Goal: Transaction & Acquisition: Purchase product/service

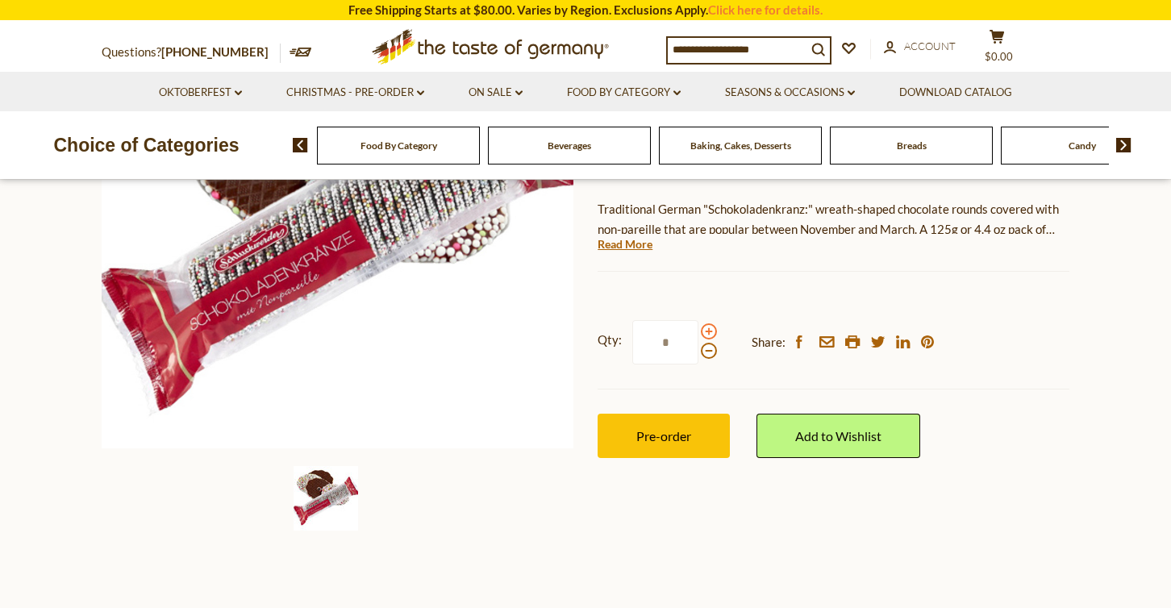
click at [706, 327] on span at bounding box center [709, 331] width 16 height 16
click at [698, 327] on input "*" at bounding box center [665, 342] width 66 height 44
click at [706, 327] on span at bounding box center [709, 331] width 16 height 16
click at [698, 327] on input "*" at bounding box center [665, 342] width 66 height 44
click at [706, 327] on span at bounding box center [709, 331] width 16 height 16
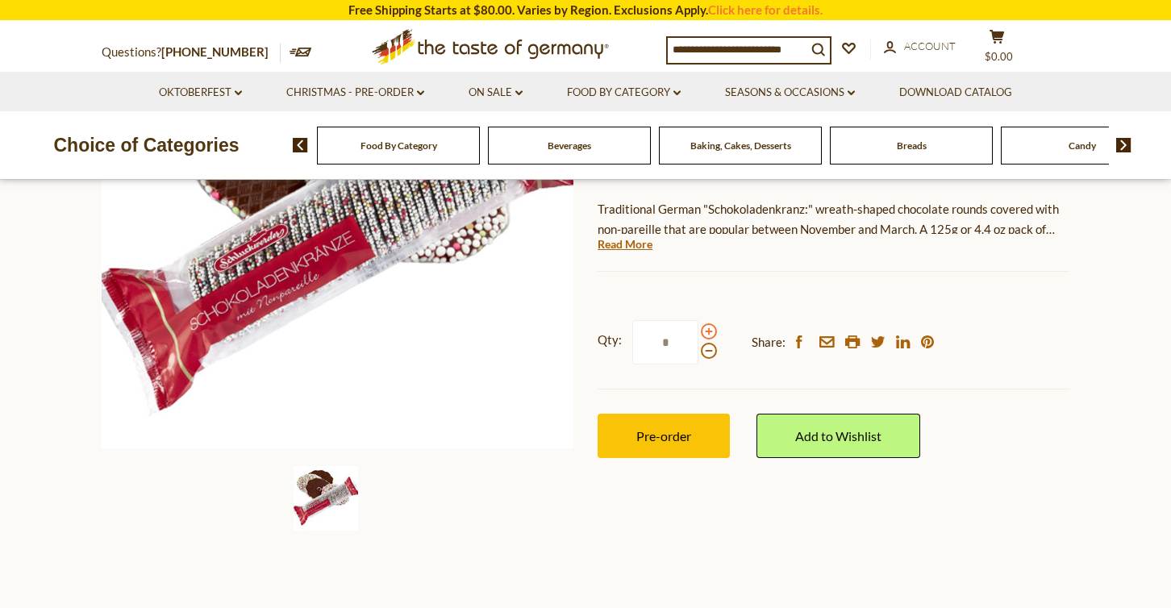
click at [698, 327] on input "*" at bounding box center [665, 342] width 66 height 44
click at [702, 349] on span at bounding box center [709, 351] width 16 height 16
click at [698, 349] on input "*" at bounding box center [665, 342] width 66 height 44
type input "*"
click at [690, 421] on button "Pre-order" at bounding box center [664, 436] width 132 height 44
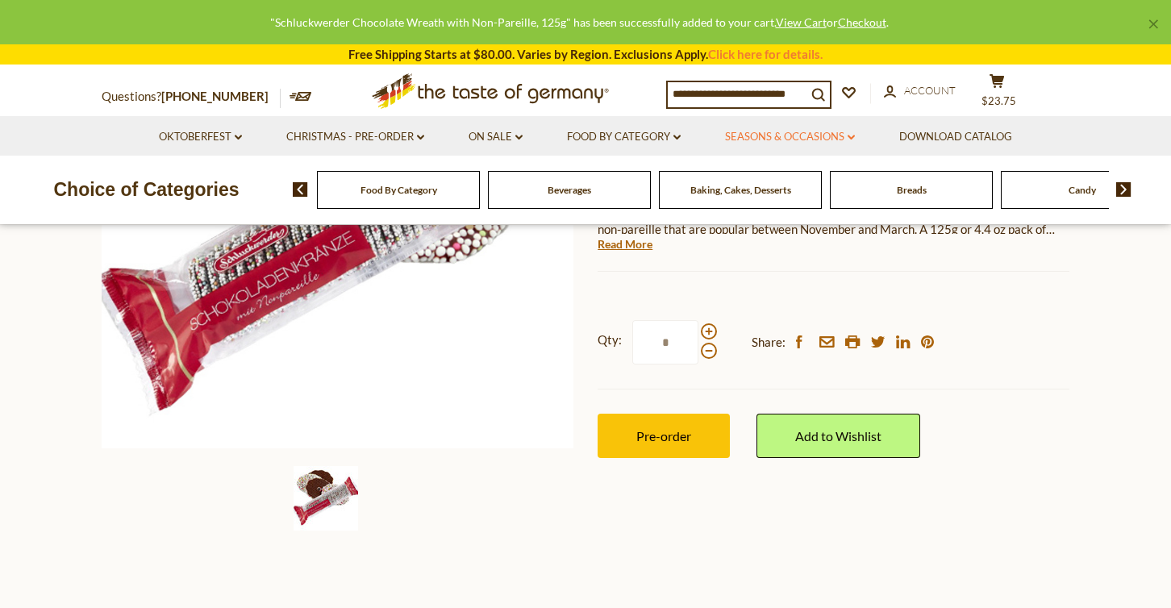
click at [818, 130] on link "Seasons & Occasions dropdown_arrow" at bounding box center [790, 137] width 130 height 18
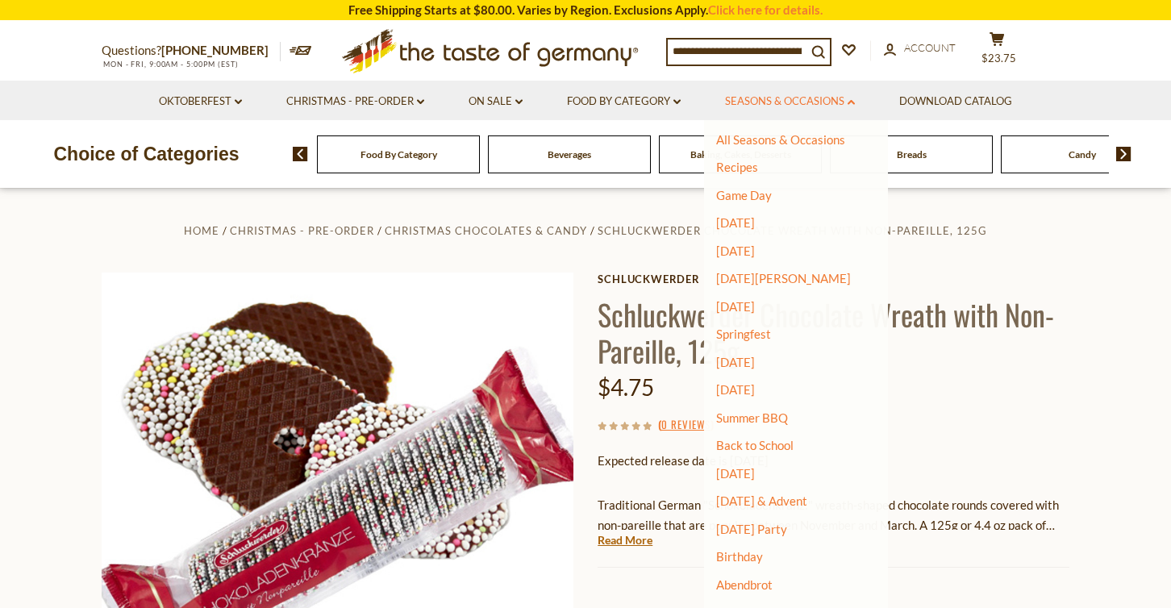
click at [833, 95] on link "Seasons & Occasions dropdown_arrow" at bounding box center [790, 102] width 130 height 18
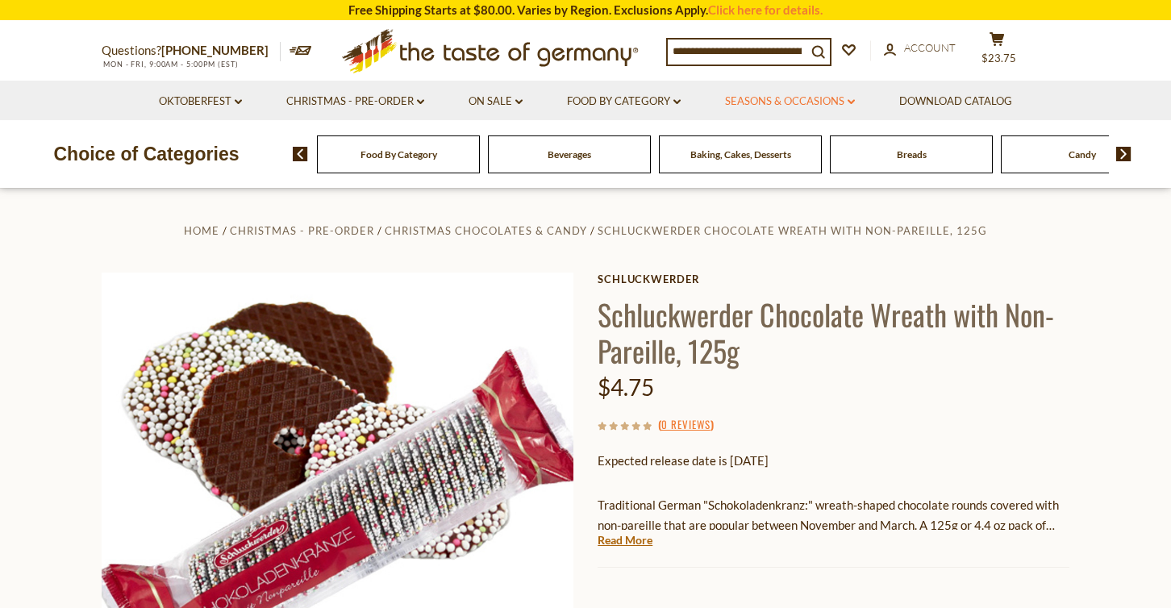
click at [833, 95] on link "Seasons & Occasions dropdown_arrow" at bounding box center [790, 102] width 130 height 18
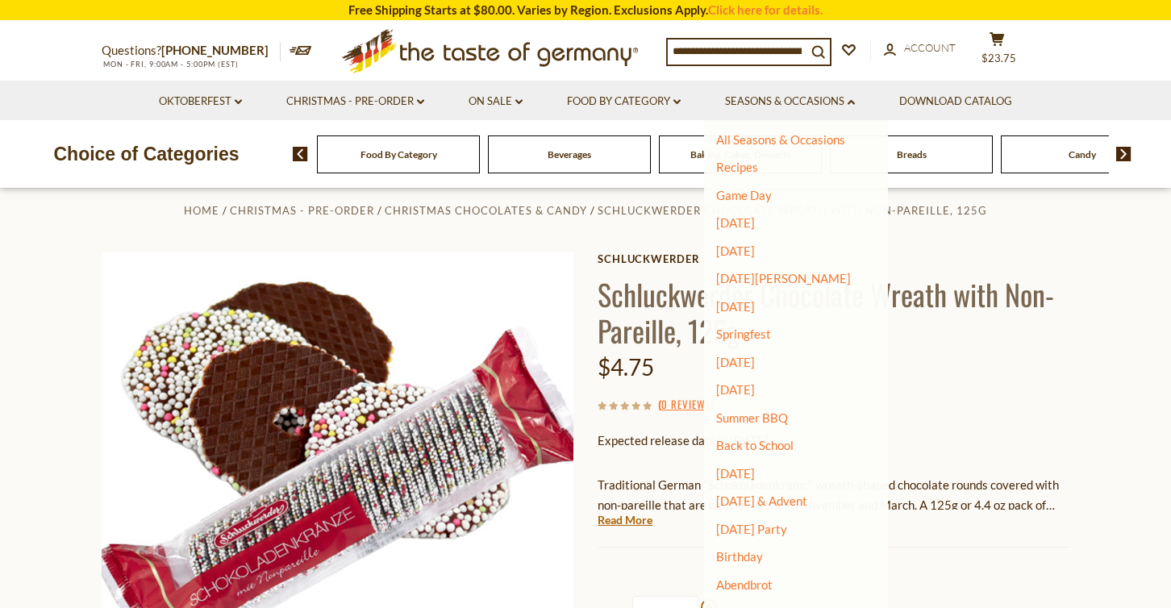
scroll to position [15, 0]
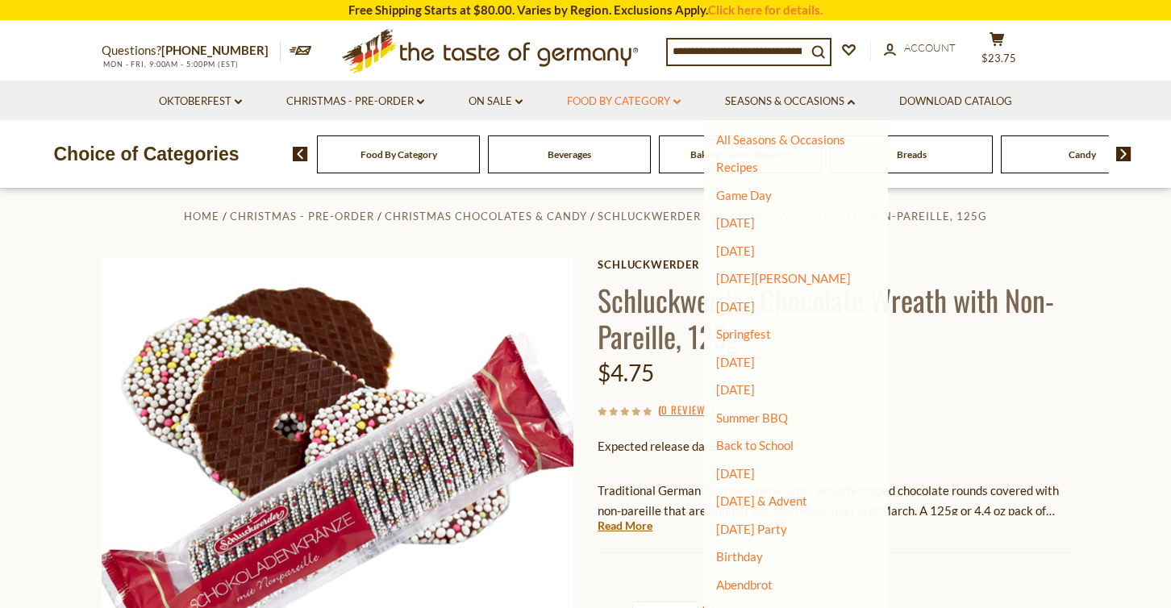
click at [669, 102] on link "Food By Category dropdown_arrow" at bounding box center [624, 102] width 114 height 18
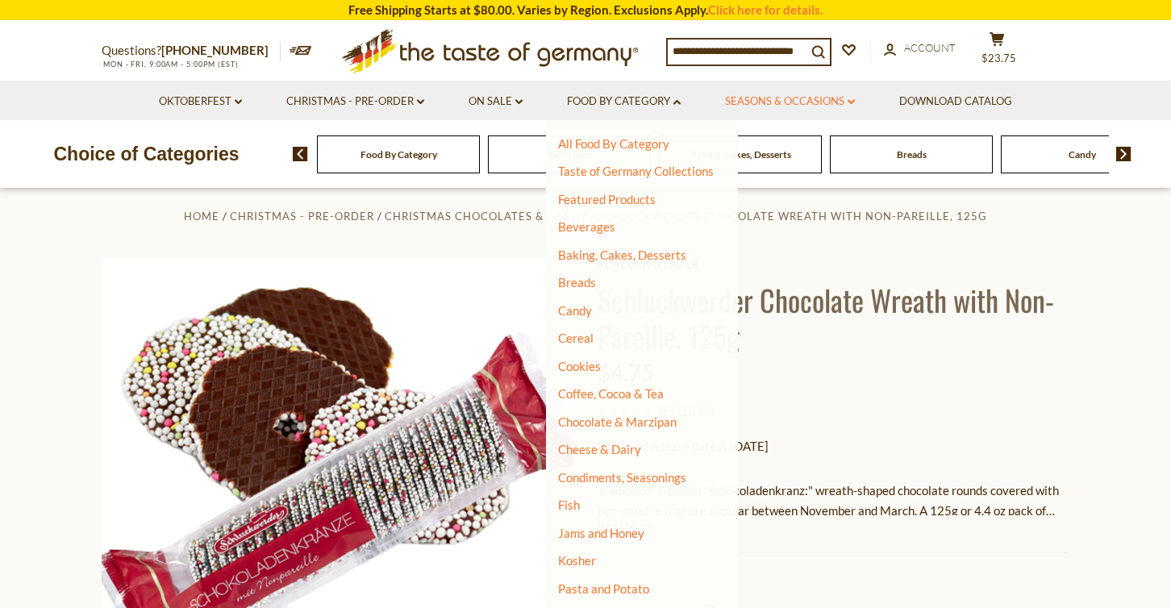
click at [818, 108] on link "Seasons & Occasions dropdown_arrow" at bounding box center [790, 102] width 130 height 18
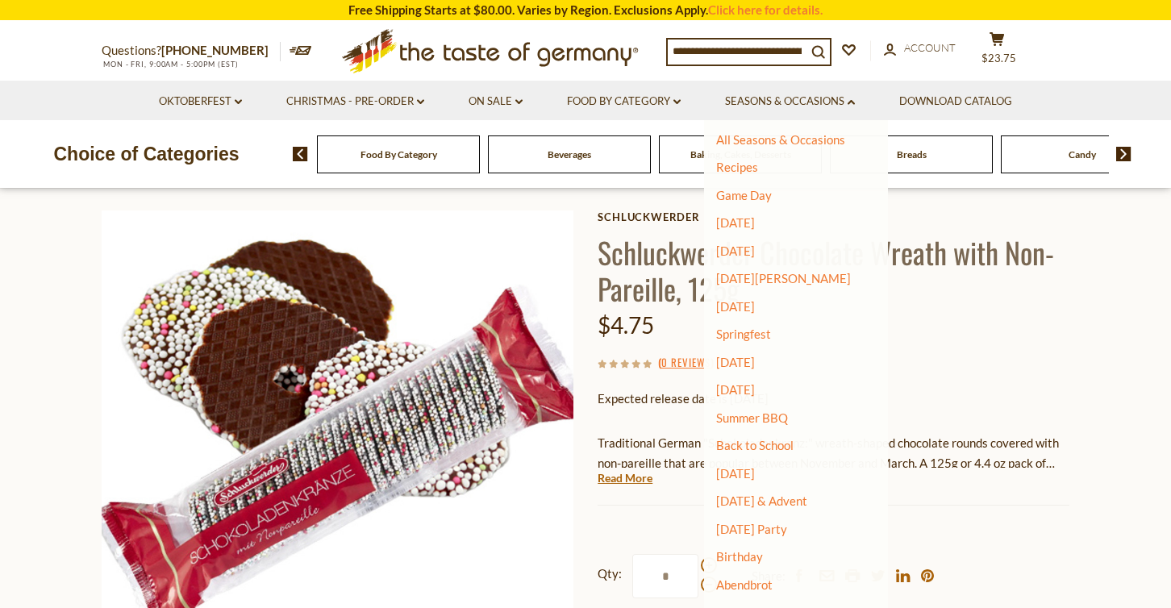
scroll to position [66, 0]
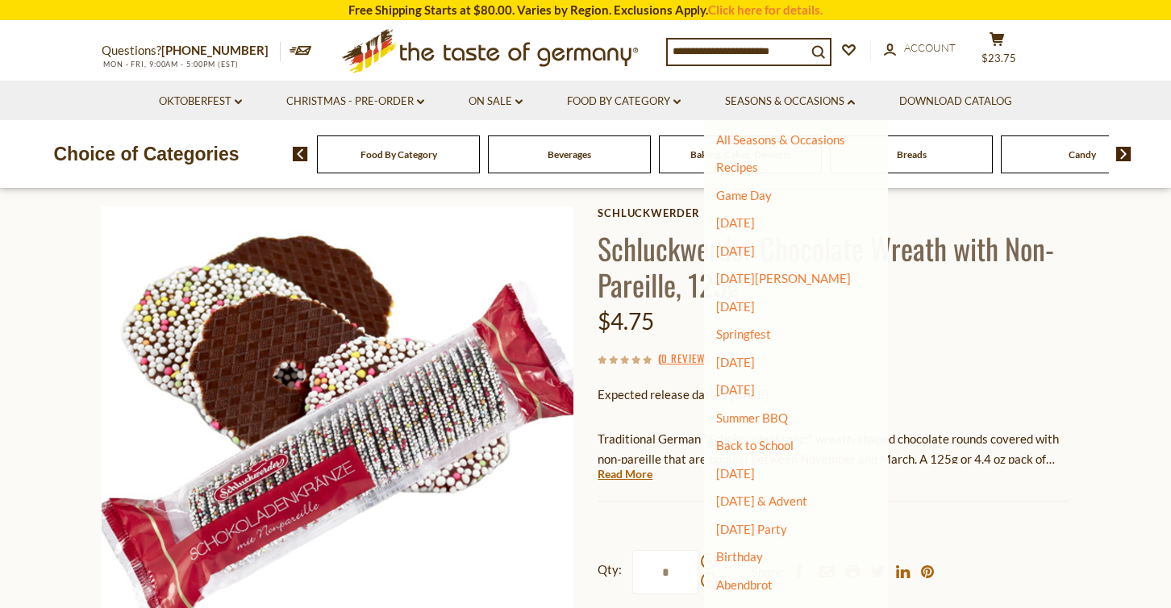
click at [468, 50] on icon at bounding box center [490, 48] width 296 height 38
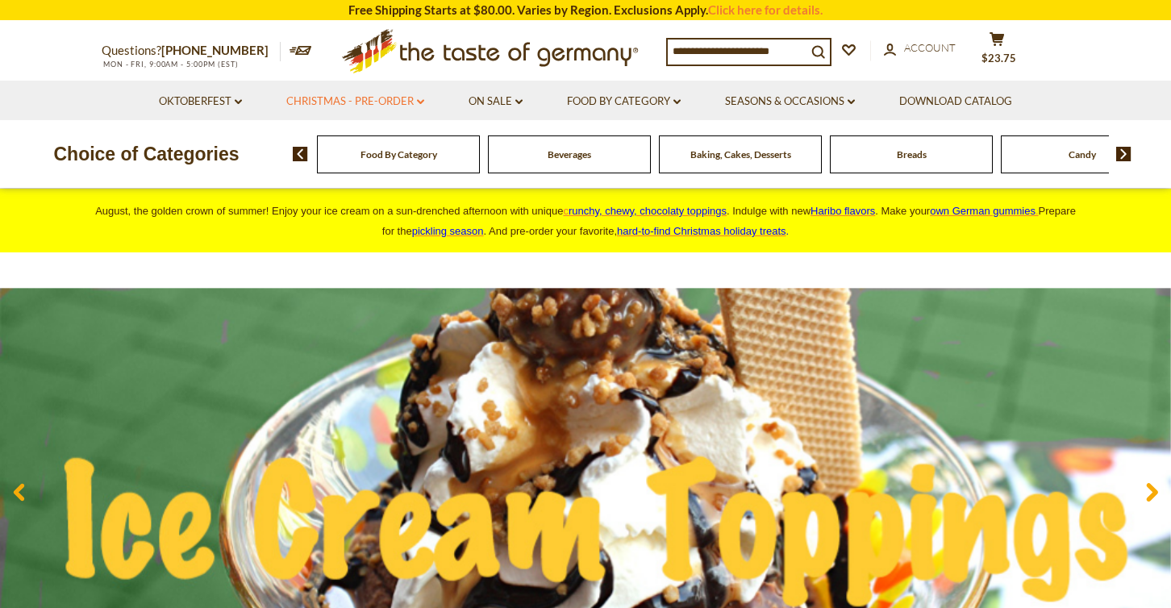
click at [388, 98] on link "Christmas - PRE-ORDER dropdown_arrow" at bounding box center [355, 102] width 138 height 18
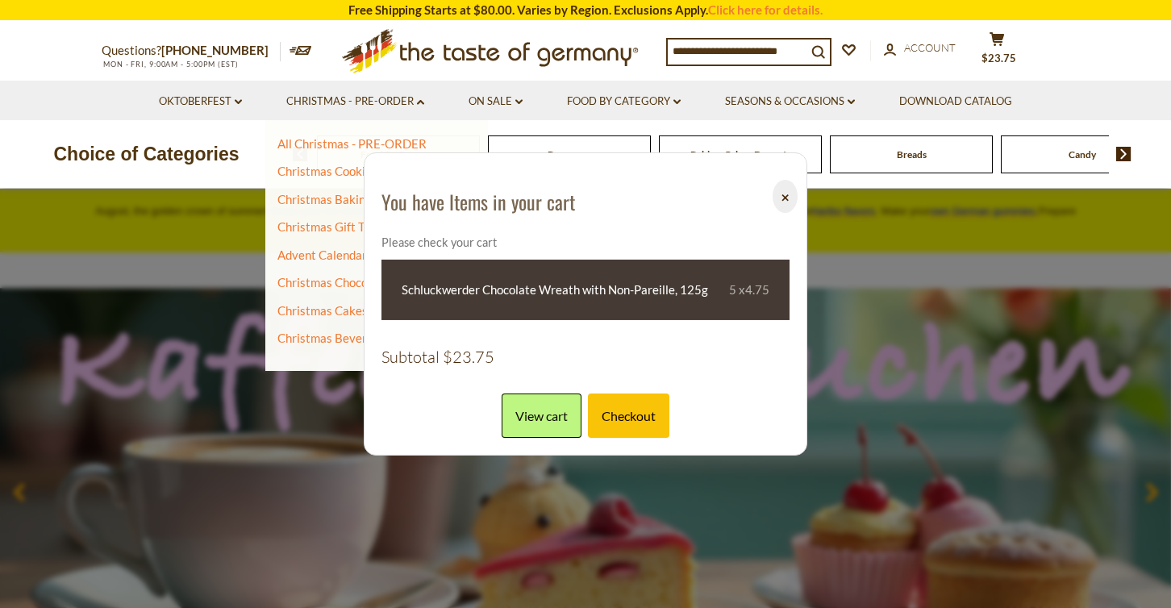
click at [783, 197] on button "⨉" at bounding box center [785, 196] width 25 height 33
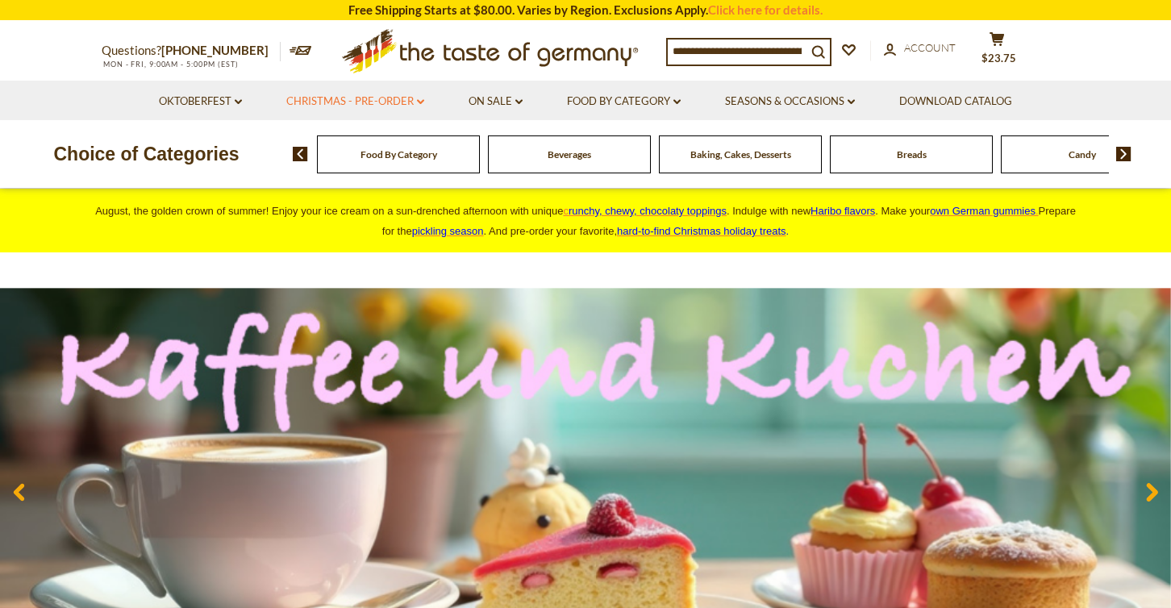
click at [373, 102] on link "Christmas - PRE-ORDER dropdown_arrow" at bounding box center [355, 102] width 138 height 18
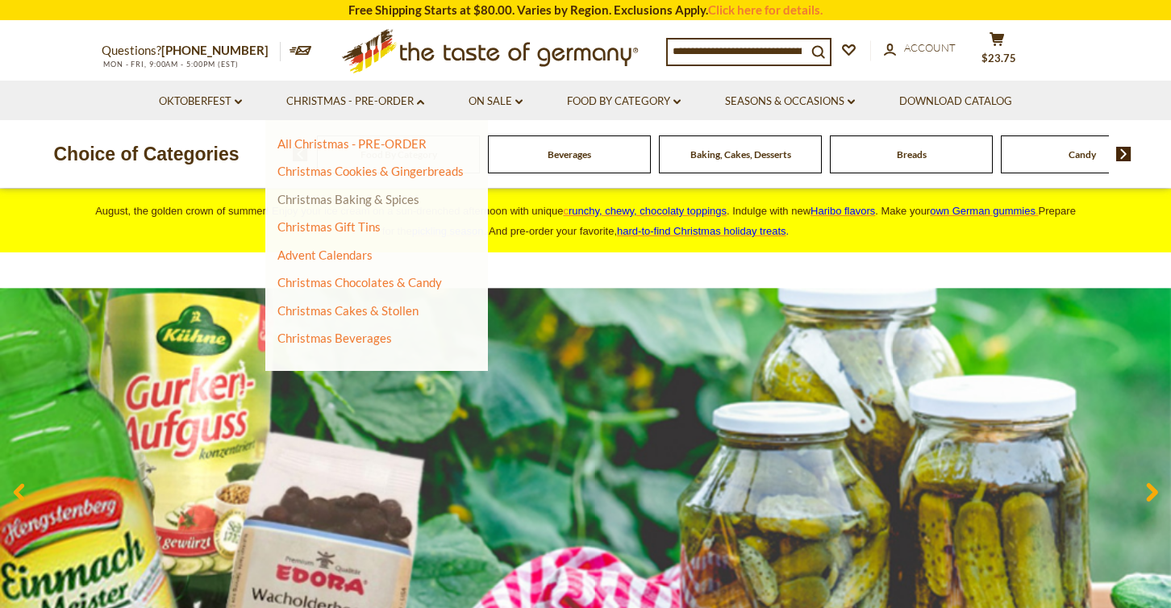
click at [358, 194] on link "Christmas Baking & Spices" at bounding box center [348, 199] width 142 height 15
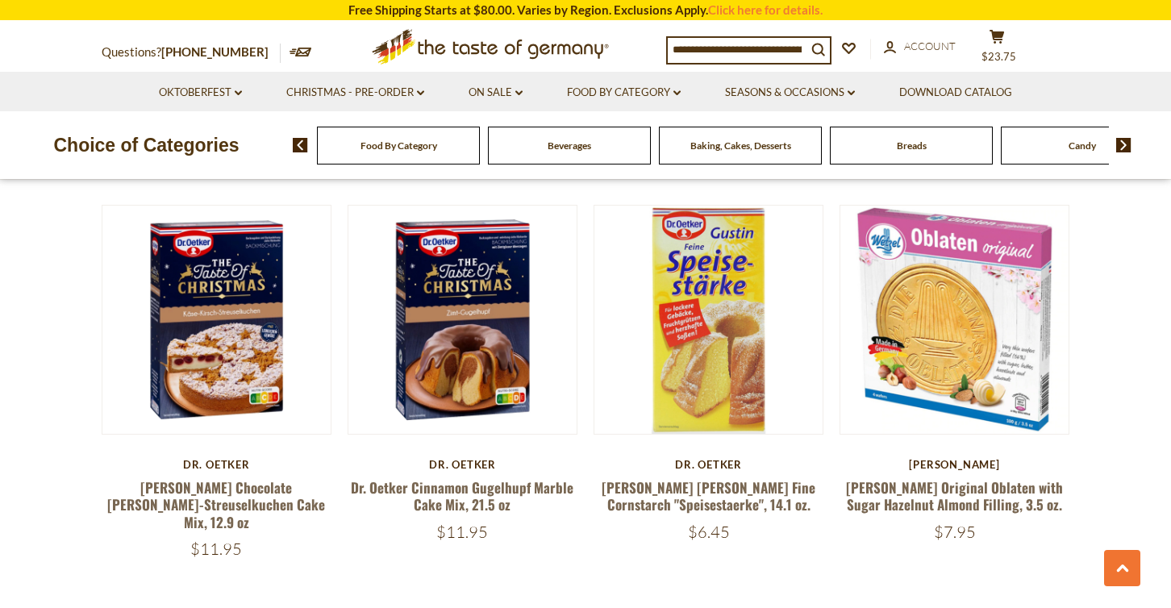
scroll to position [3537, 0]
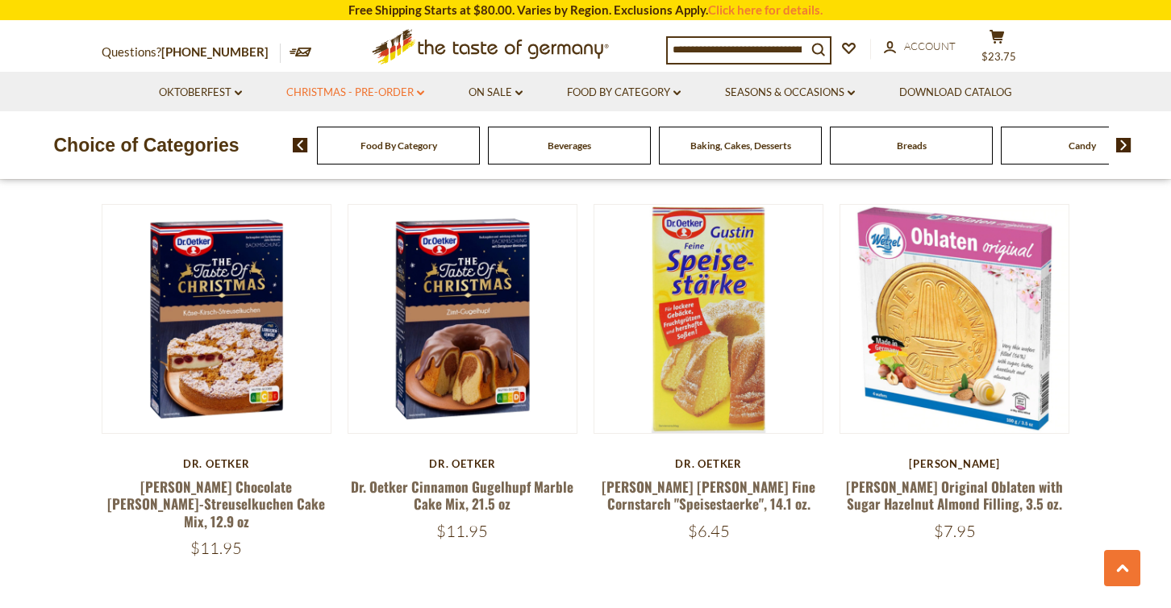
click at [377, 93] on link "Christmas - PRE-ORDER dropdown_arrow" at bounding box center [355, 93] width 138 height 18
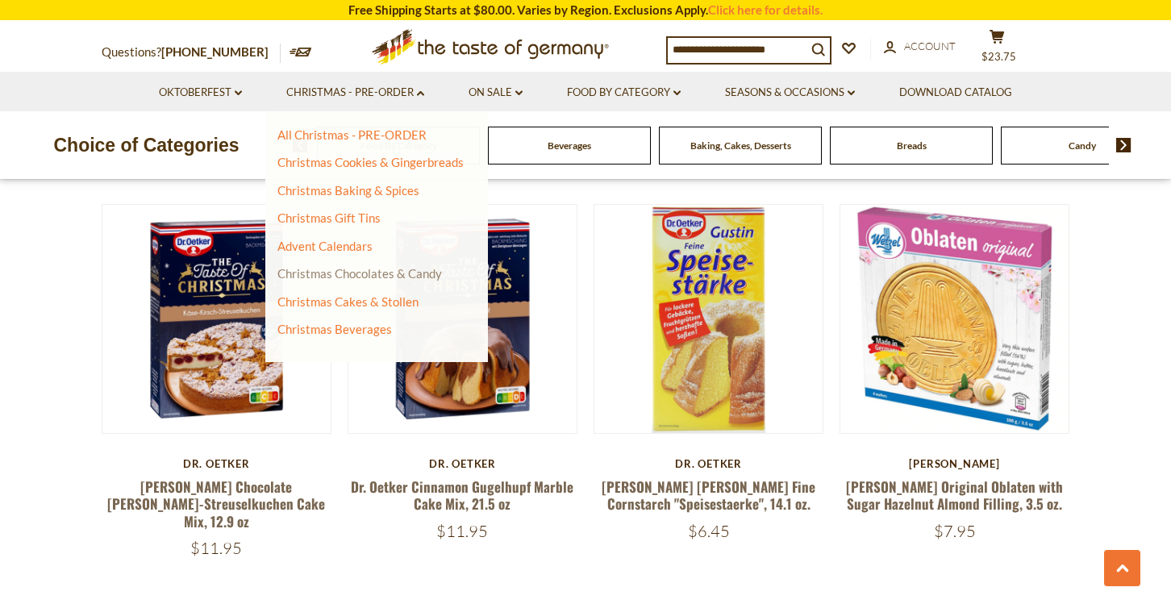
click at [336, 272] on link "Christmas Chocolates & Candy" at bounding box center [359, 273] width 165 height 15
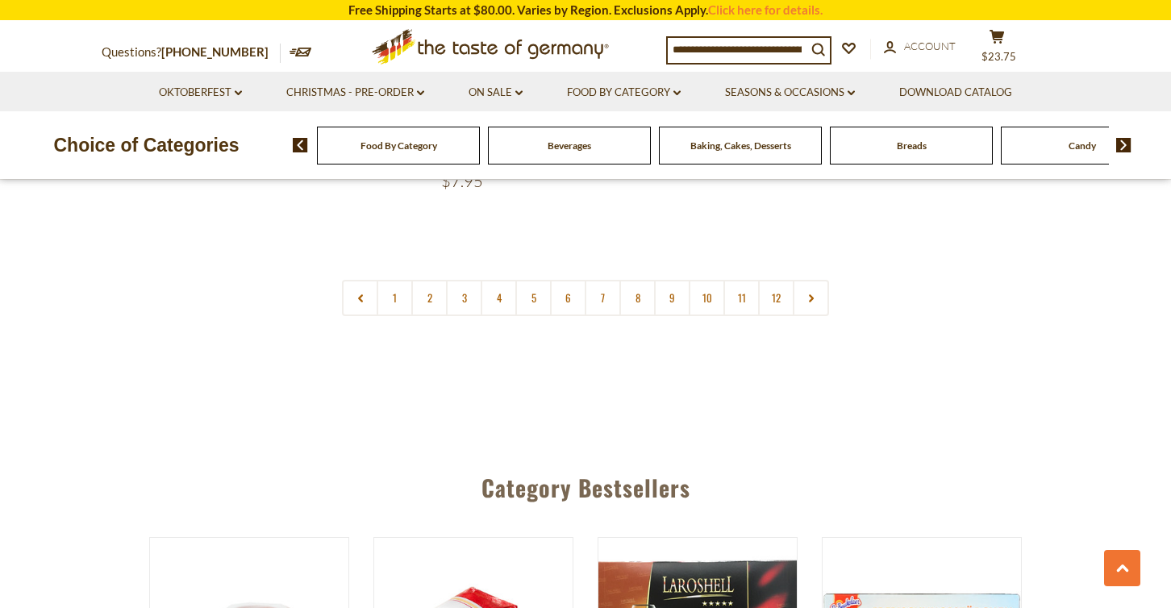
scroll to position [4019, 0]
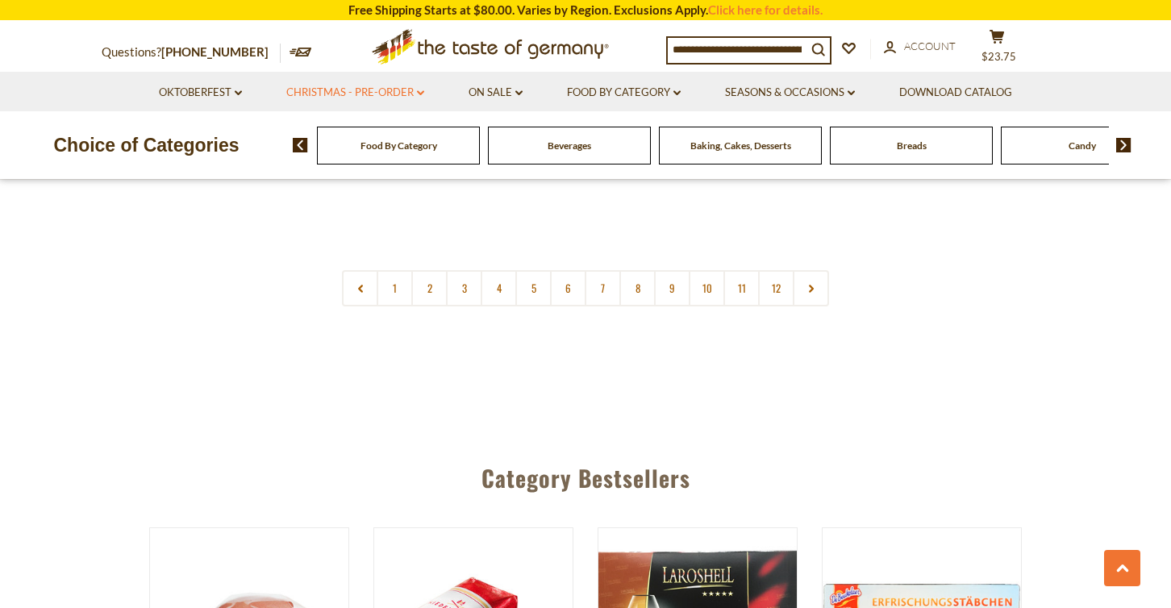
click at [394, 85] on link "Christmas - PRE-ORDER dropdown_arrow" at bounding box center [355, 93] width 138 height 18
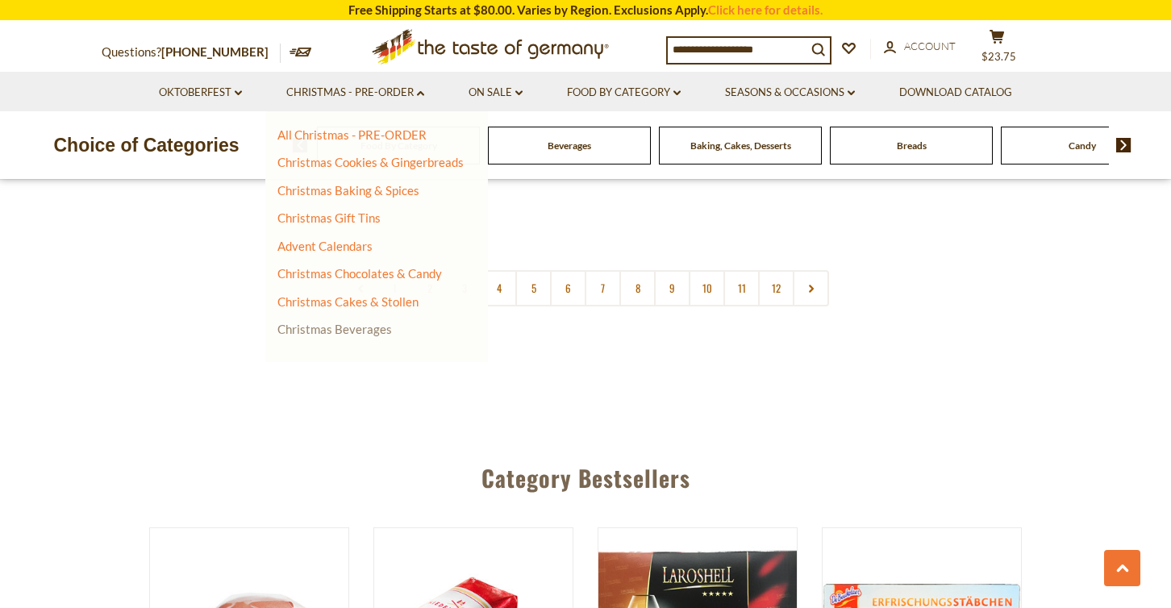
click at [319, 328] on link "Christmas Beverages" at bounding box center [334, 329] width 115 height 15
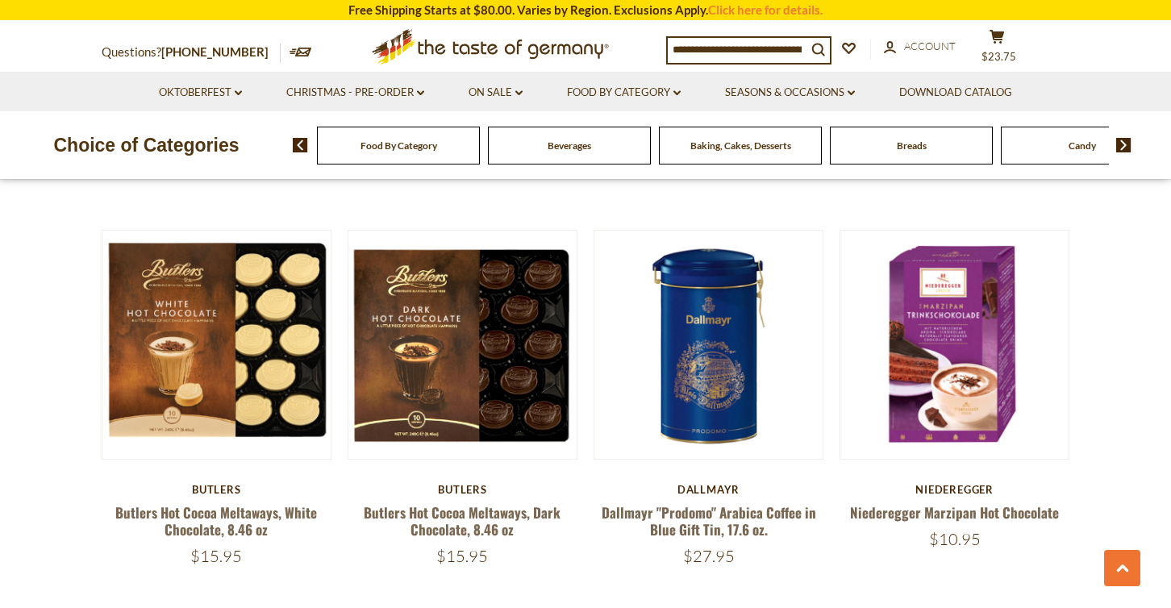
scroll to position [1253, 0]
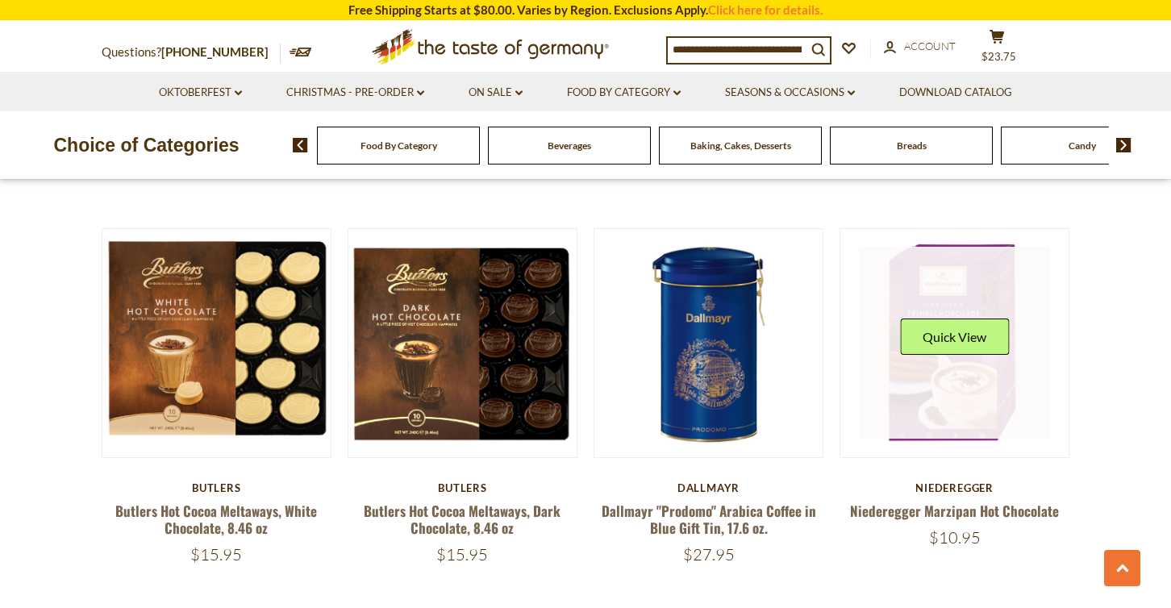
click at [969, 309] on div "Quick View" at bounding box center [955, 343] width 192 height 192
click at [947, 351] on link at bounding box center [955, 343] width 192 height 192
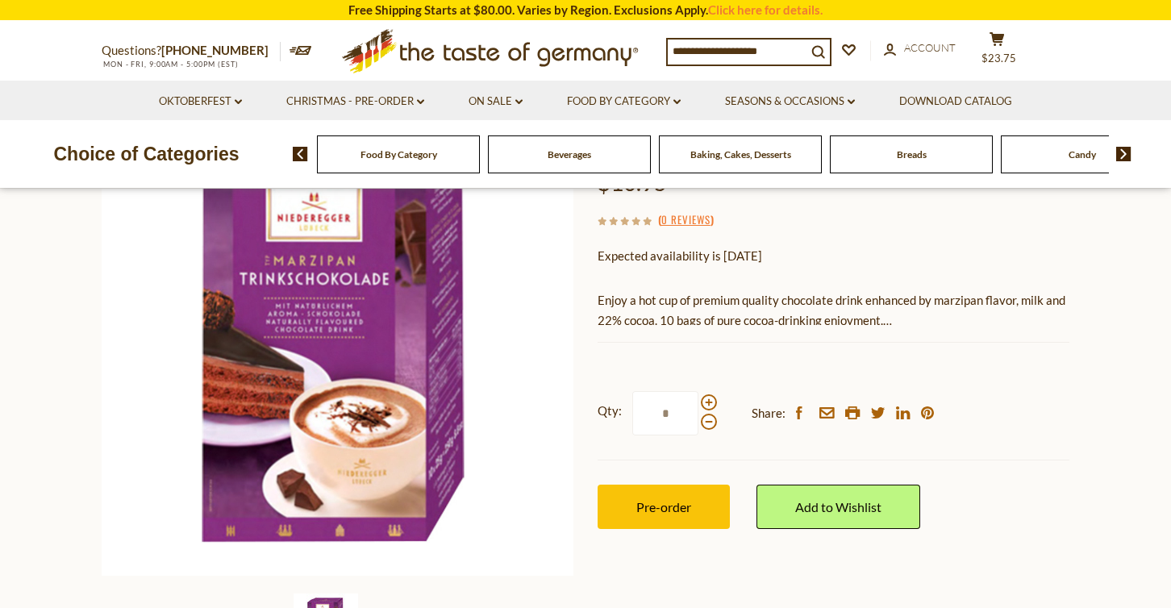
scroll to position [174, 0]
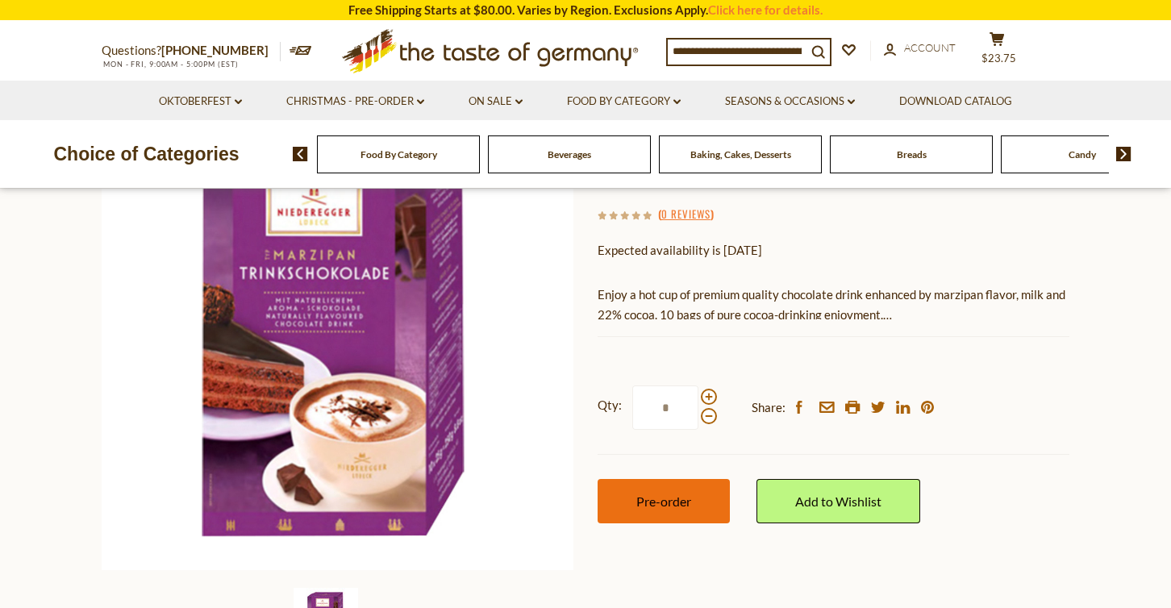
click at [691, 497] on span "Pre-order" at bounding box center [663, 501] width 55 height 15
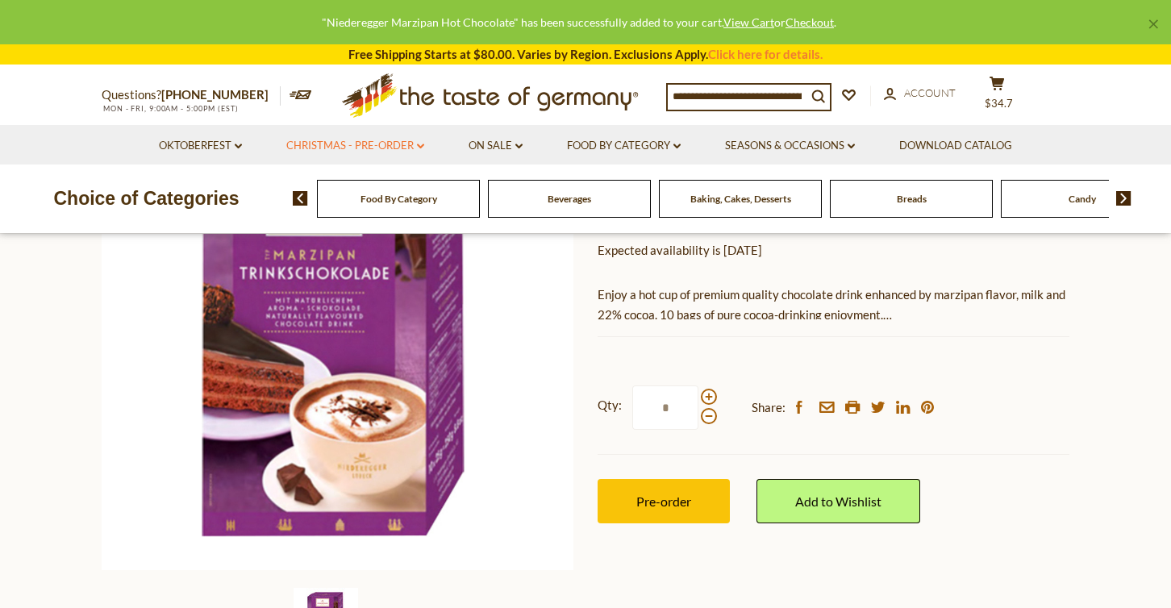
click at [370, 148] on link "Christmas - PRE-ORDER dropdown_arrow" at bounding box center [355, 146] width 138 height 18
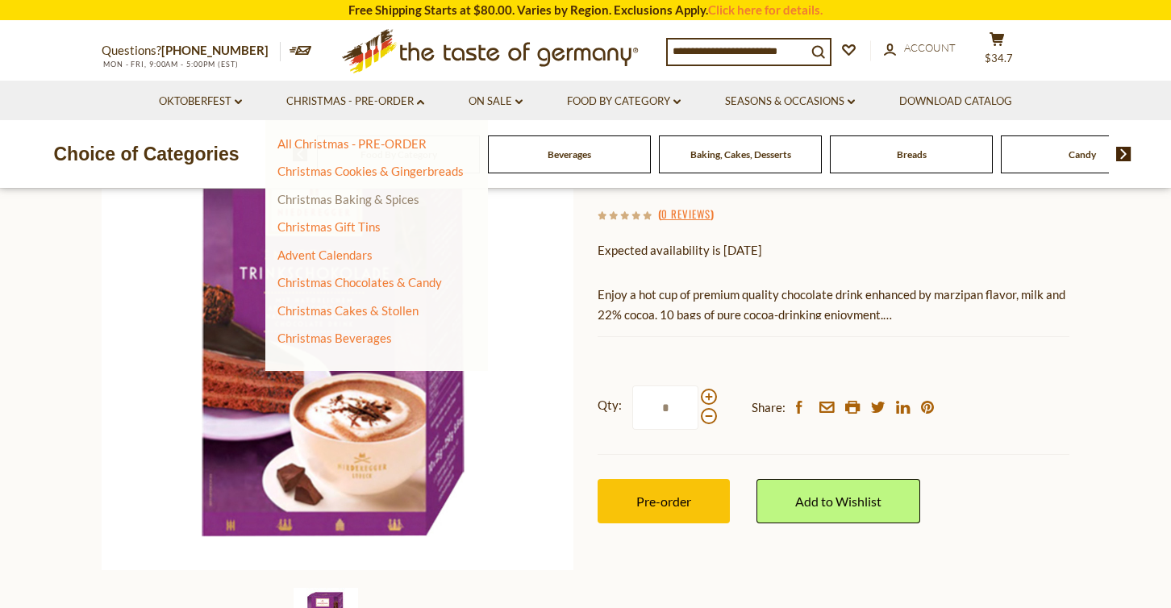
click at [336, 200] on link "Christmas Baking & Spices" at bounding box center [348, 199] width 142 height 15
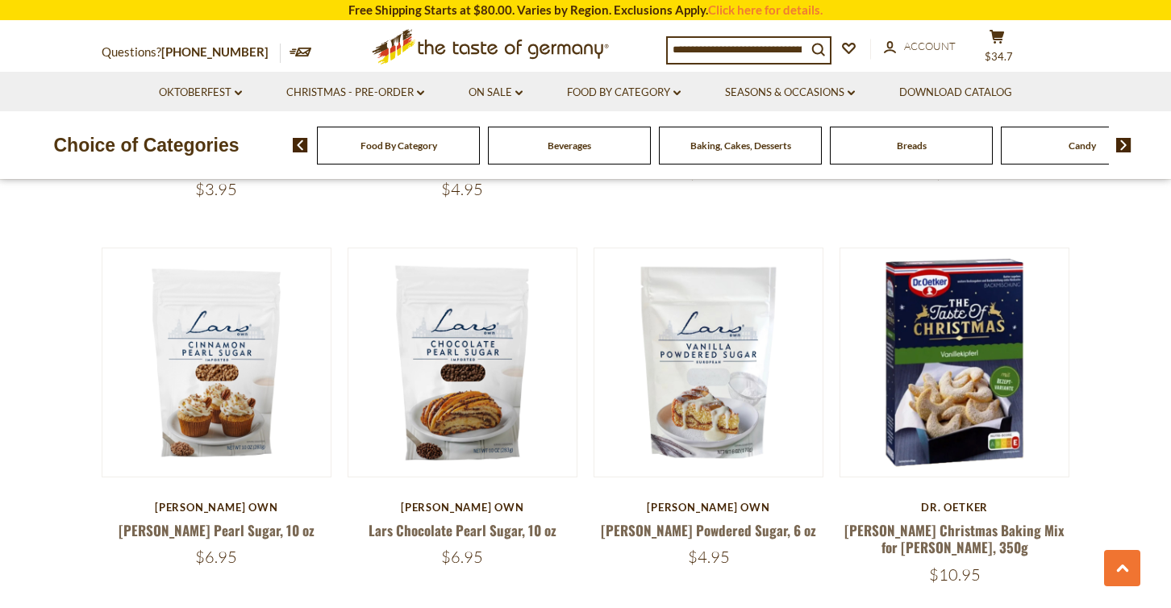
scroll to position [1193, 0]
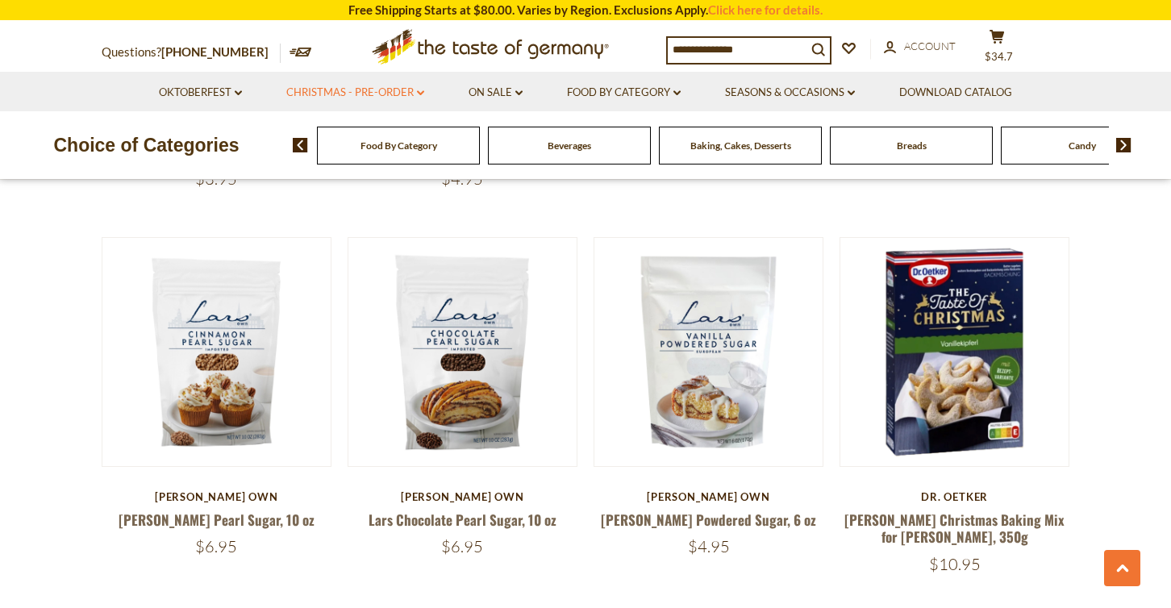
click at [362, 92] on link "Christmas - PRE-ORDER dropdown_arrow" at bounding box center [355, 93] width 138 height 18
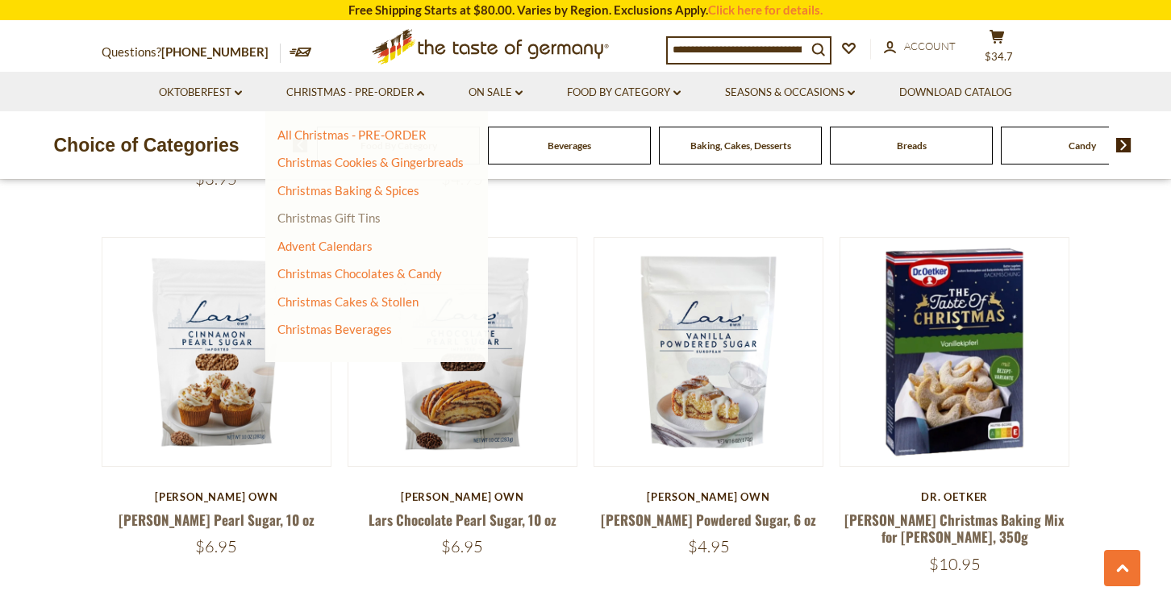
click at [340, 217] on link "Christmas Gift Tins" at bounding box center [328, 218] width 103 height 15
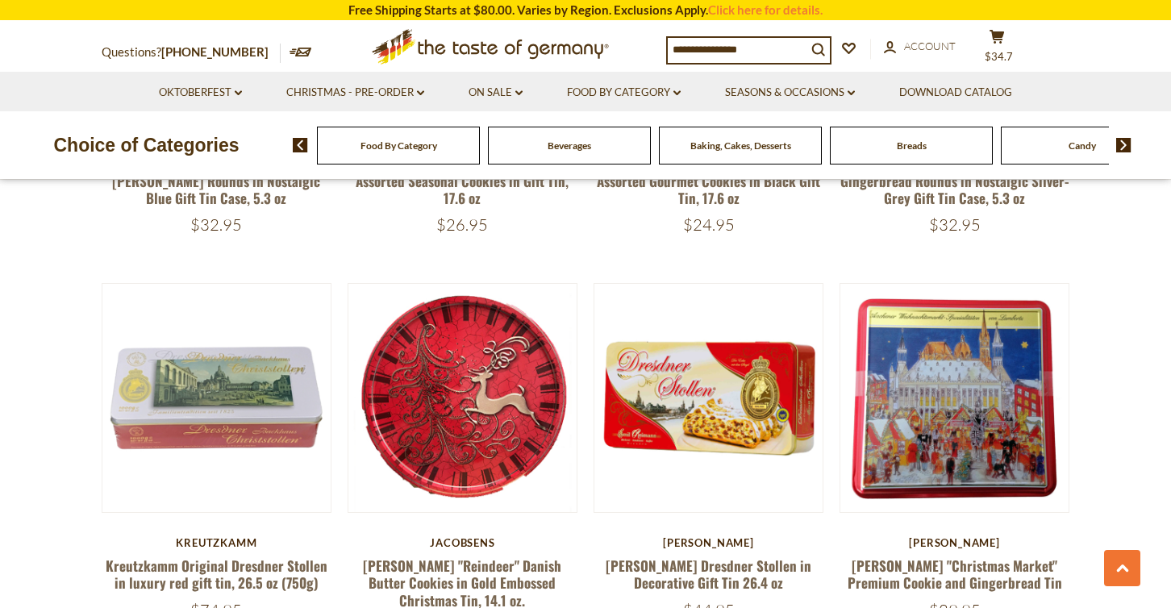
scroll to position [3454, 0]
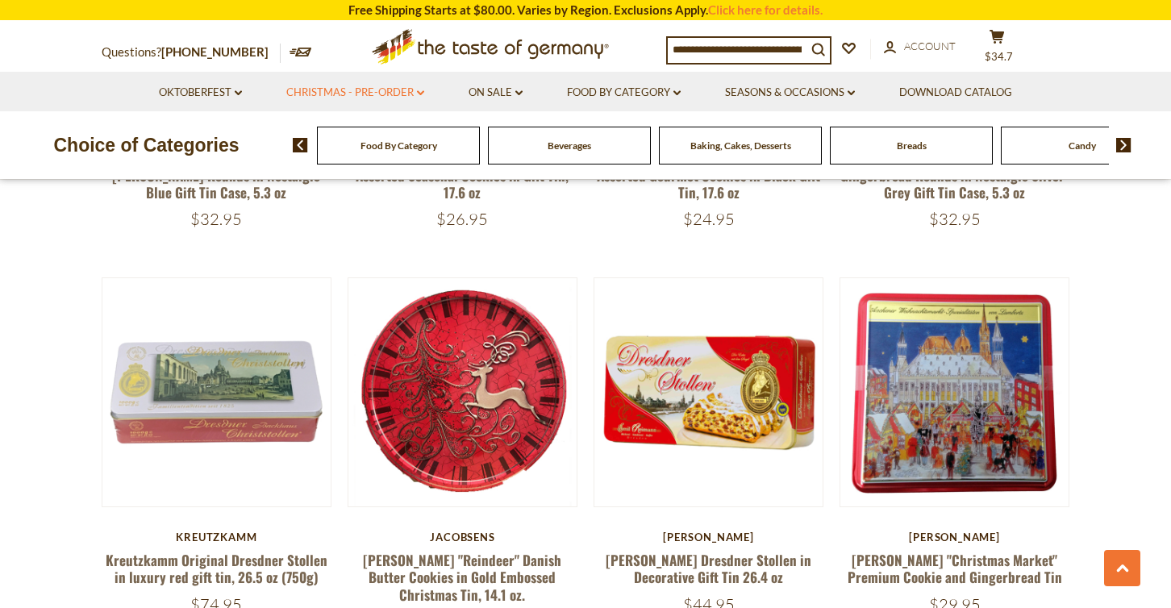
click at [401, 91] on link "Christmas - PRE-ORDER dropdown_arrow" at bounding box center [355, 93] width 138 height 18
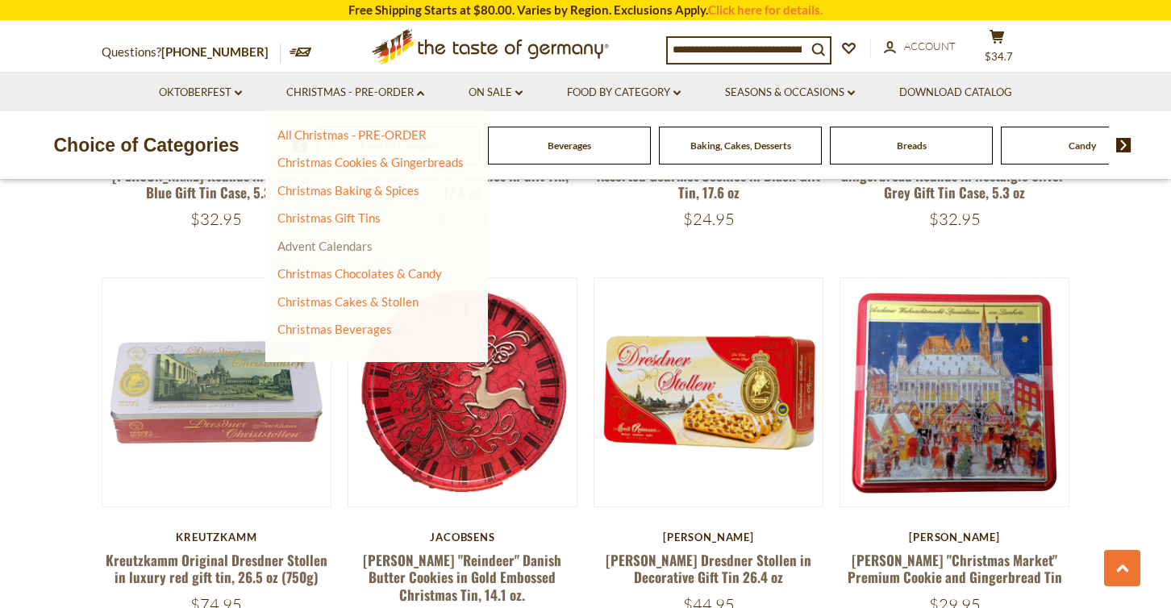
click at [343, 246] on link "Advent Calendars" at bounding box center [324, 246] width 95 height 15
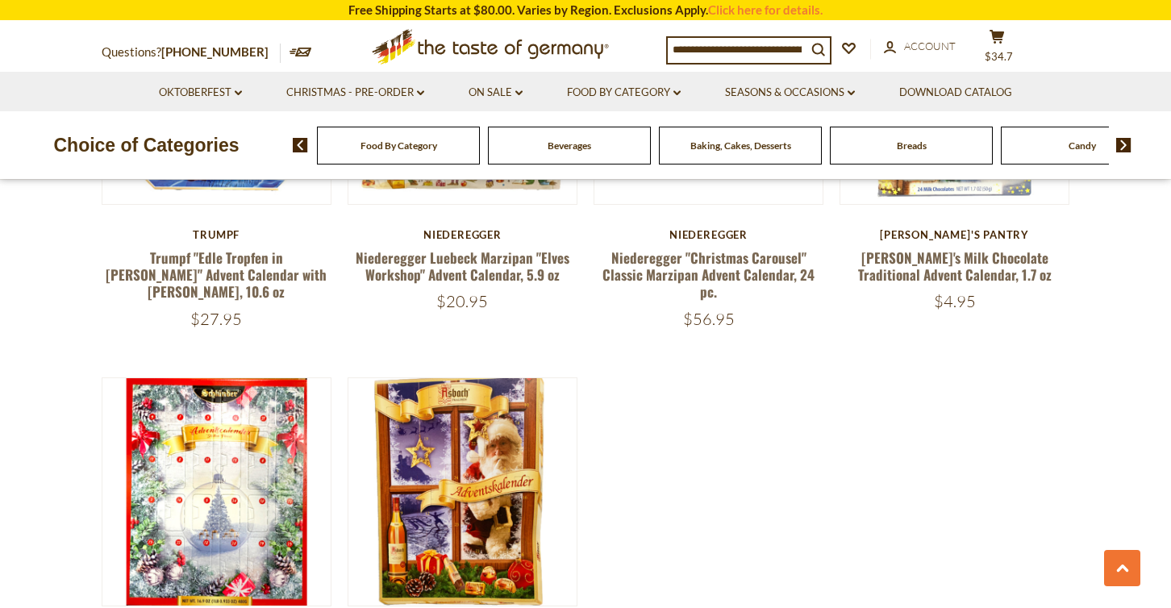
scroll to position [2758, 0]
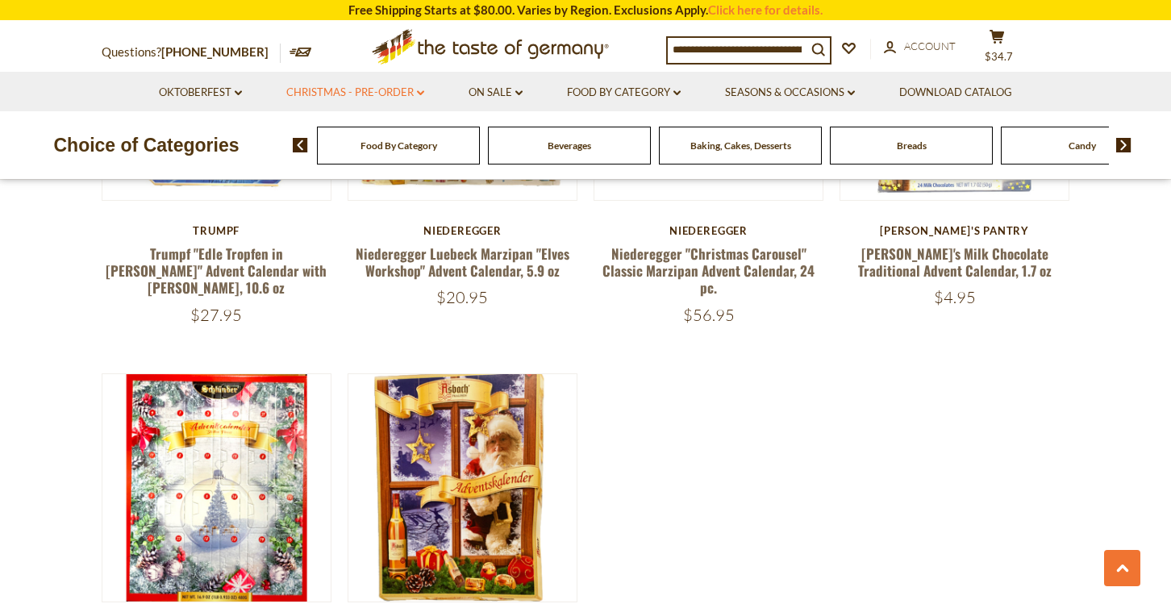
click at [379, 92] on link "Christmas - PRE-ORDER dropdown_arrow" at bounding box center [355, 93] width 138 height 18
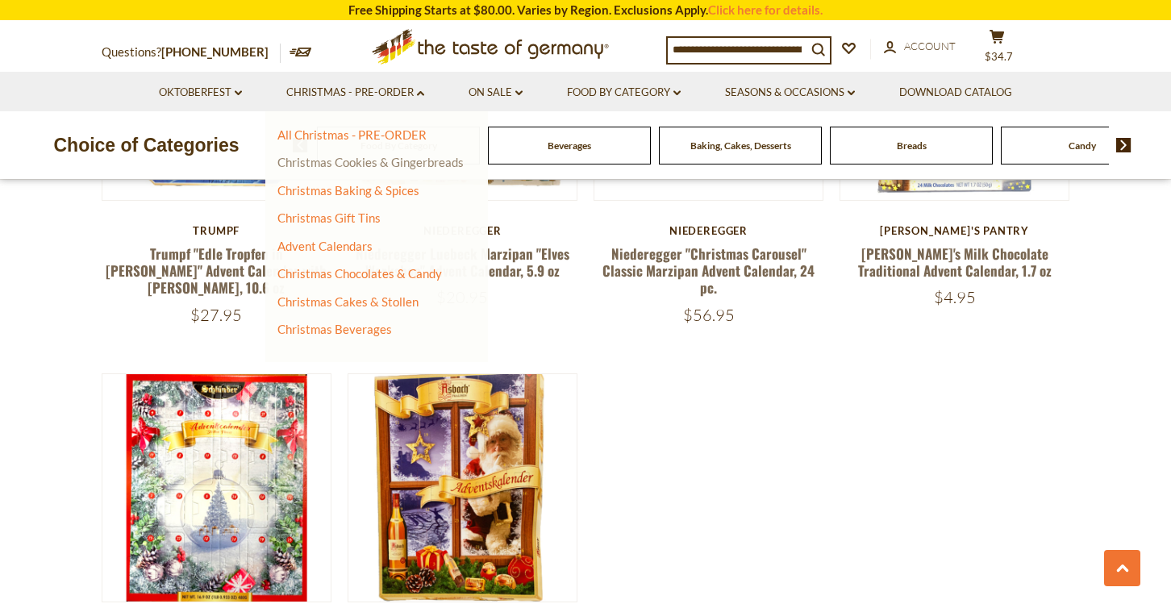
click at [344, 165] on link "Christmas Cookies & Gingerbreads" at bounding box center [370, 162] width 186 height 15
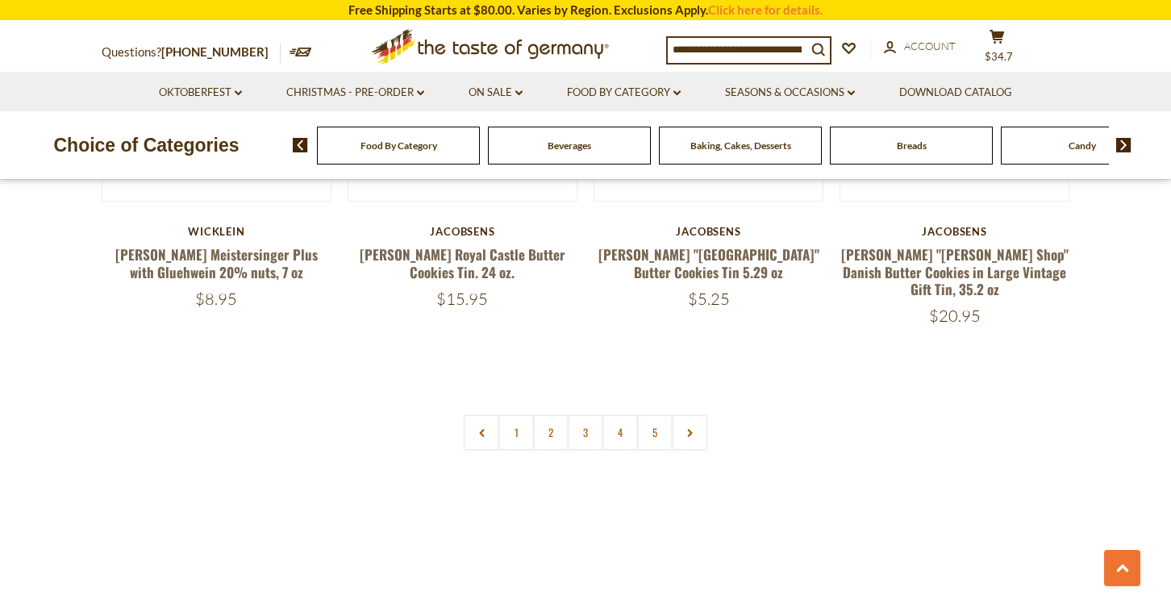
scroll to position [3868, 0]
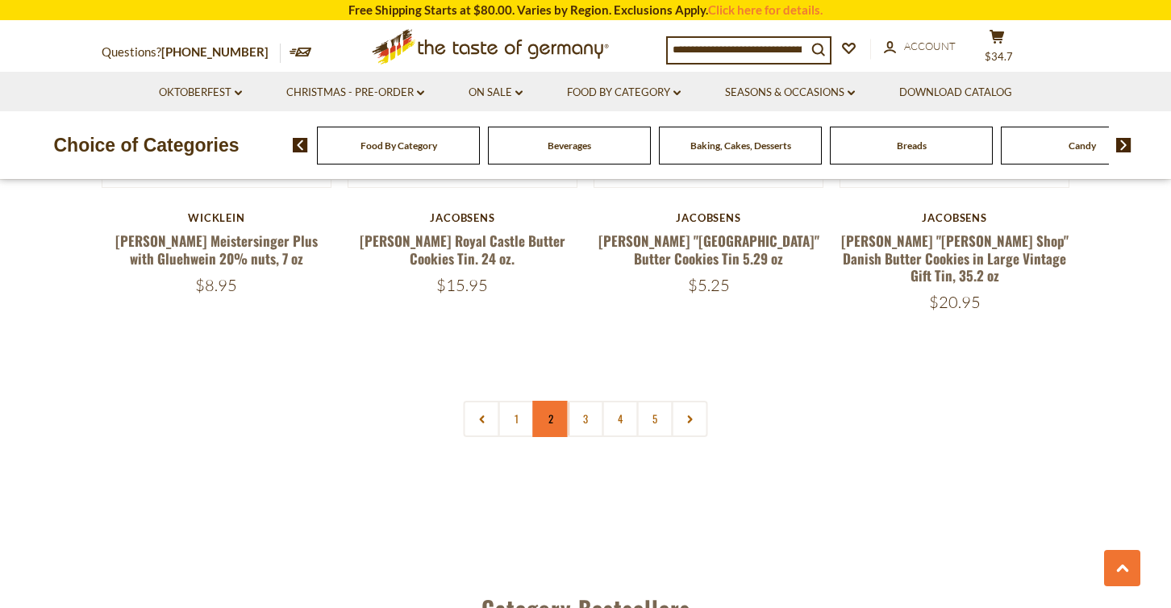
click at [540, 401] on link "2" at bounding box center [551, 419] width 36 height 36
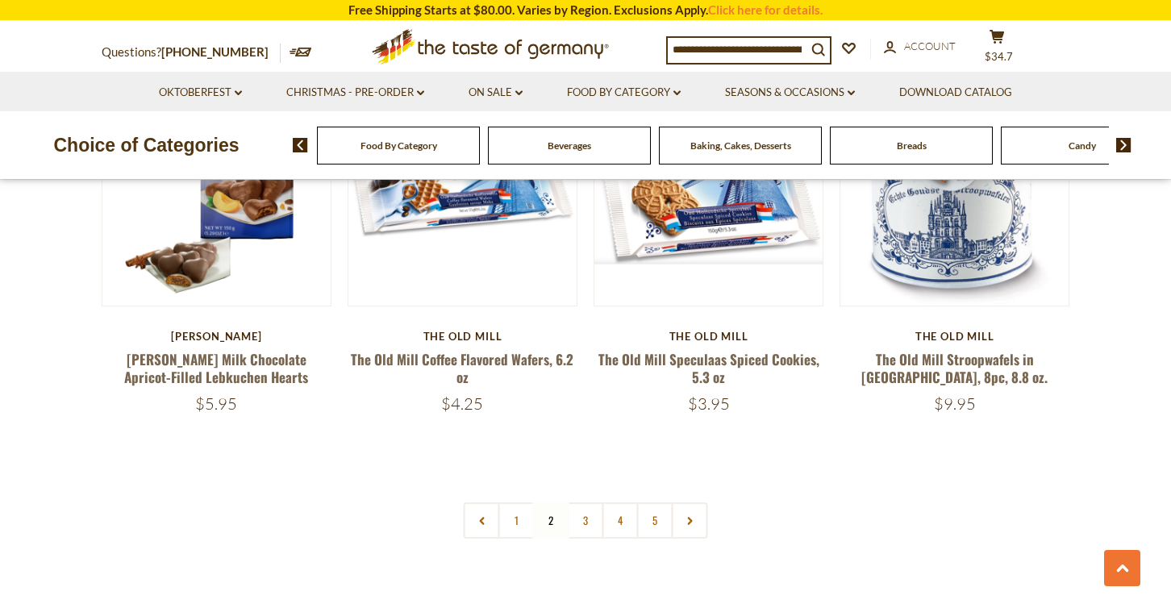
scroll to position [3751, 0]
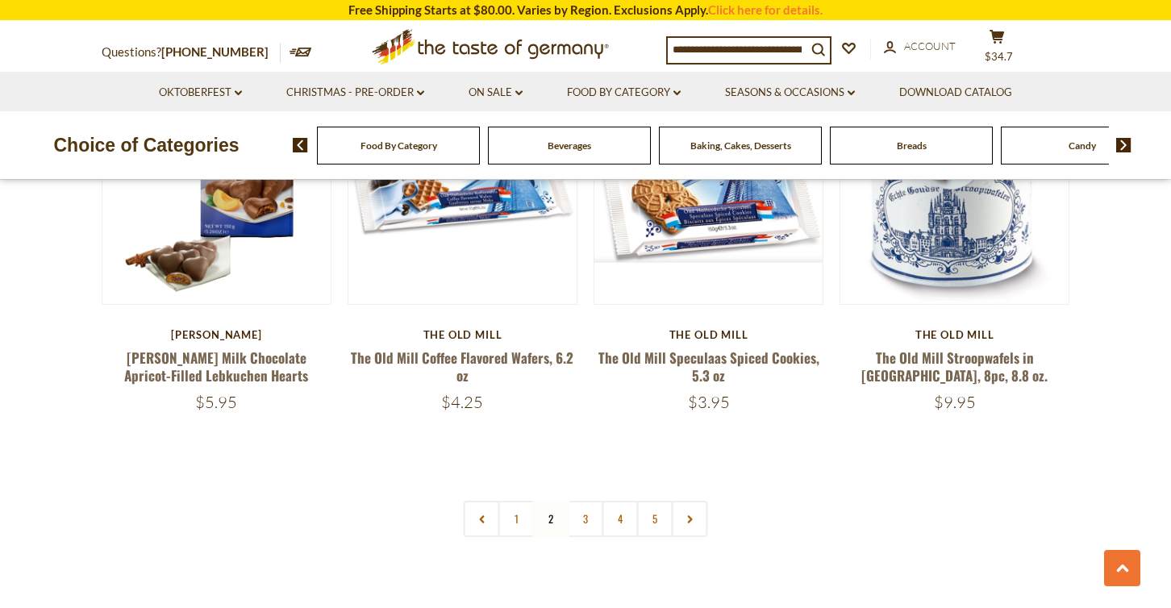
click at [1021, 39] on div "Compare Compare up to 4 items: Clear Selection Compare search_icon search_icon …" at bounding box center [865, 49] width 399 height 40
click at [1013, 50] on span "$34.7" at bounding box center [999, 56] width 28 height 13
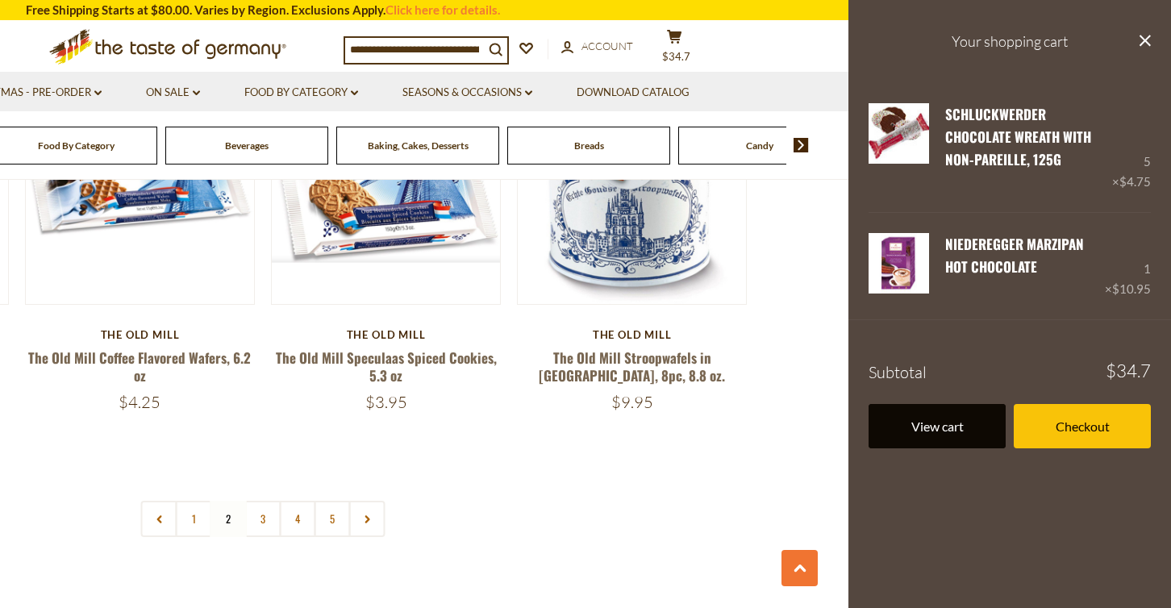
click at [948, 432] on link "View cart" at bounding box center [937, 426] width 137 height 44
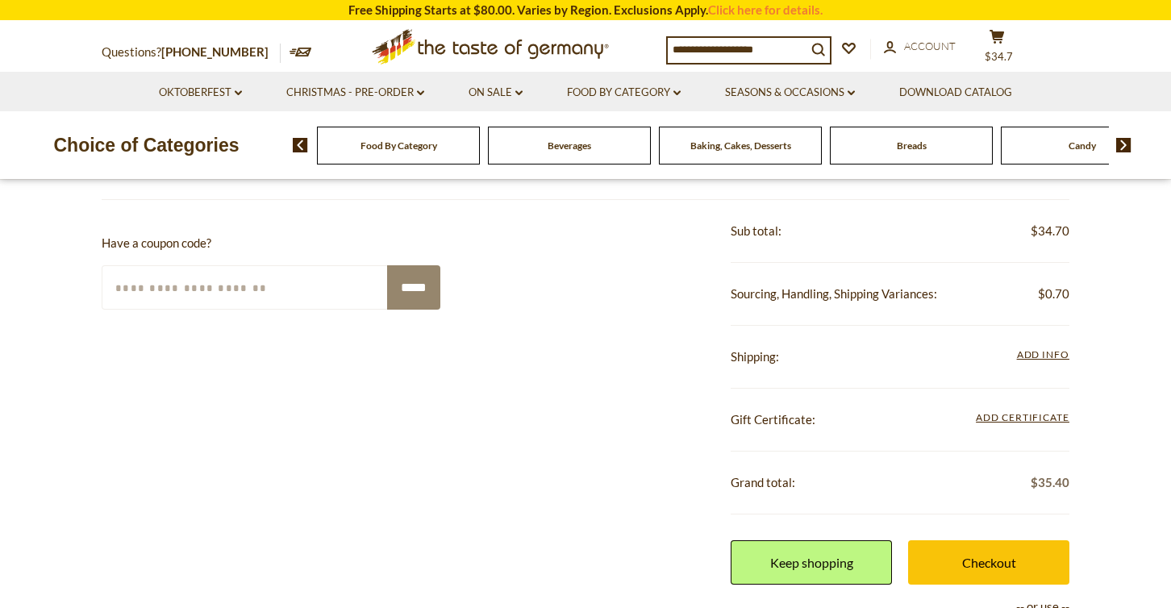
scroll to position [448, 0]
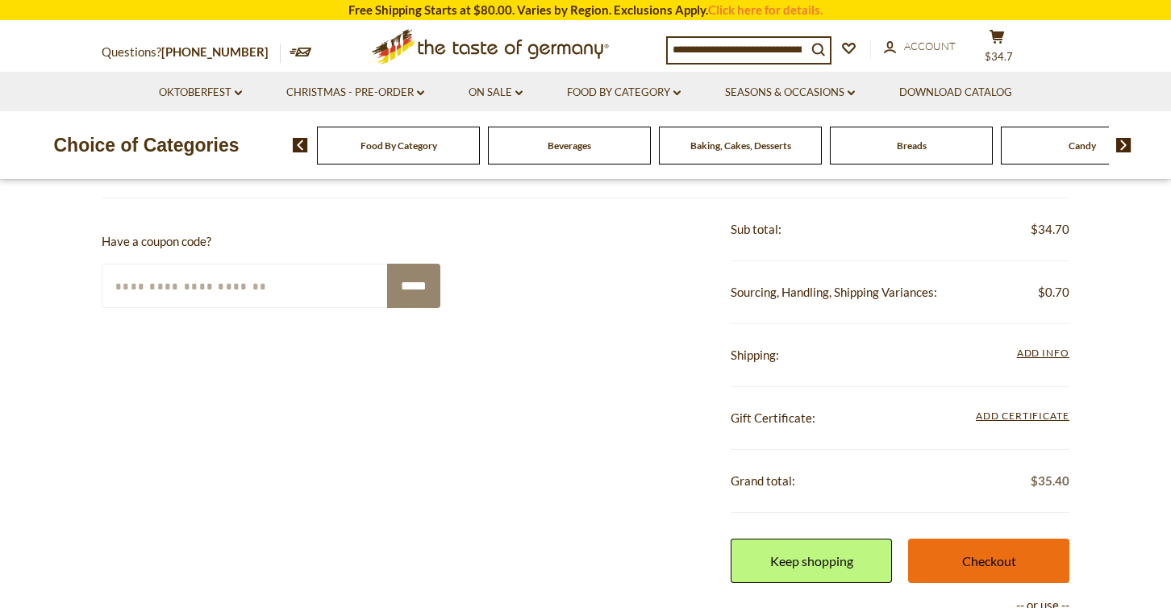
click at [1000, 561] on link "Checkout" at bounding box center [988, 561] width 161 height 44
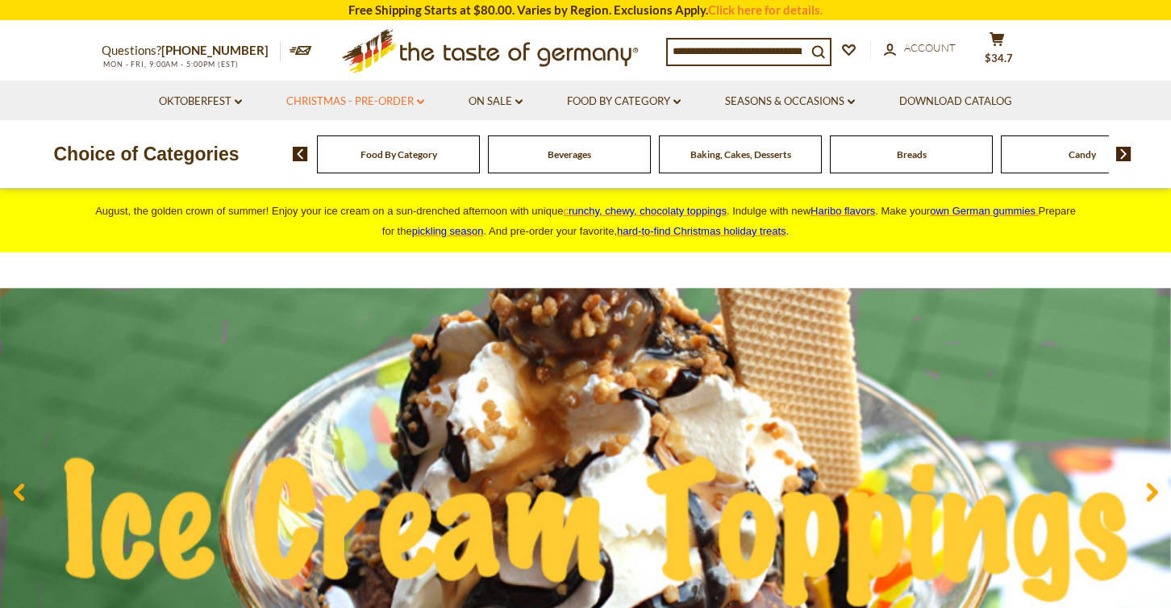
click at [351, 106] on link "Christmas - PRE-ORDER dropdown_arrow" at bounding box center [355, 102] width 138 height 18
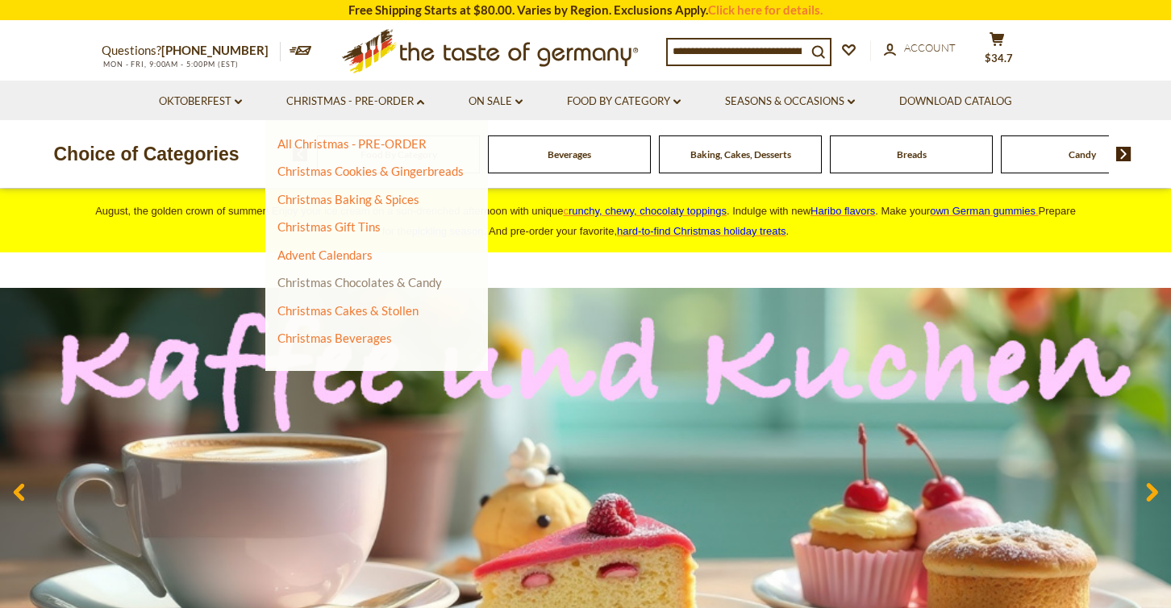
click at [323, 277] on link "Christmas Chocolates & Candy" at bounding box center [359, 282] width 165 height 15
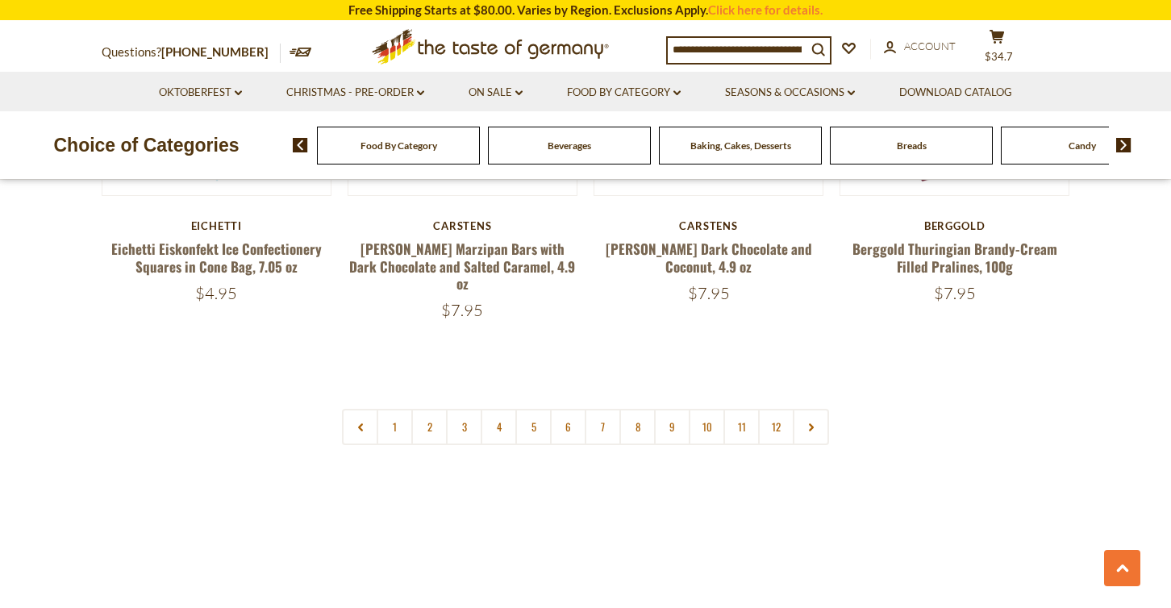
scroll to position [3882, 0]
click at [431, 407] on link "2" at bounding box center [429, 425] width 36 height 36
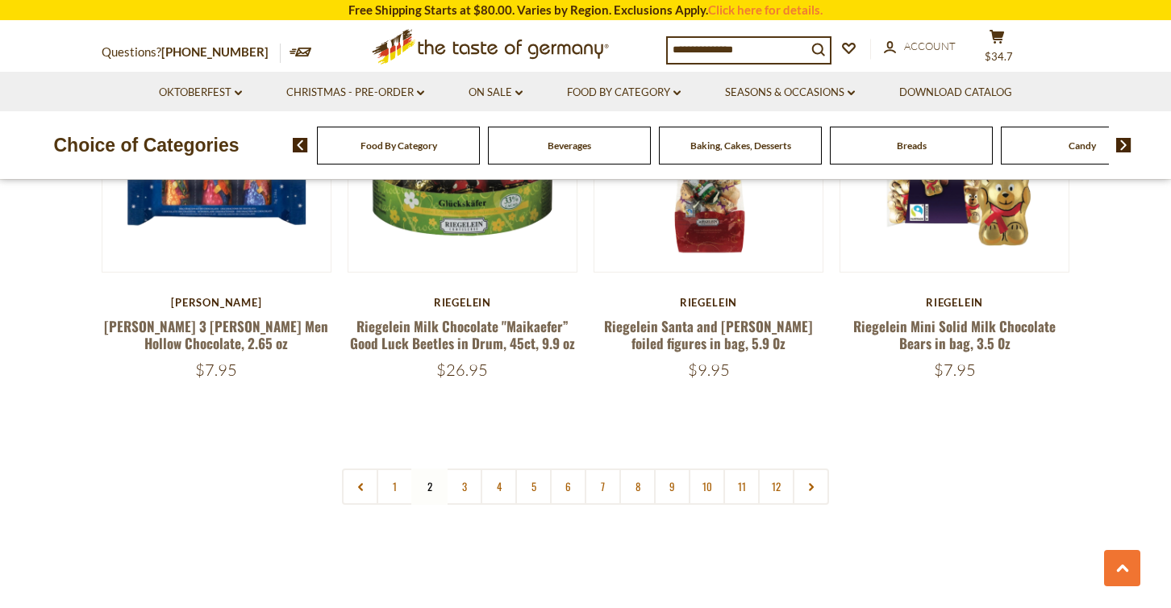
scroll to position [3785, 0]
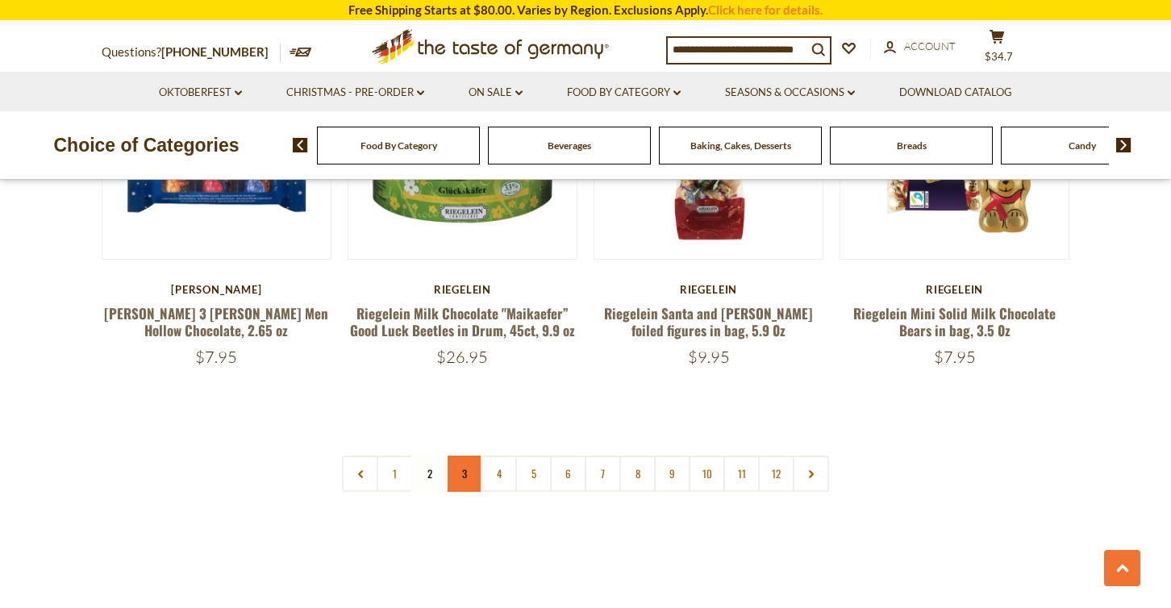
click at [462, 456] on link "3" at bounding box center [464, 474] width 36 height 36
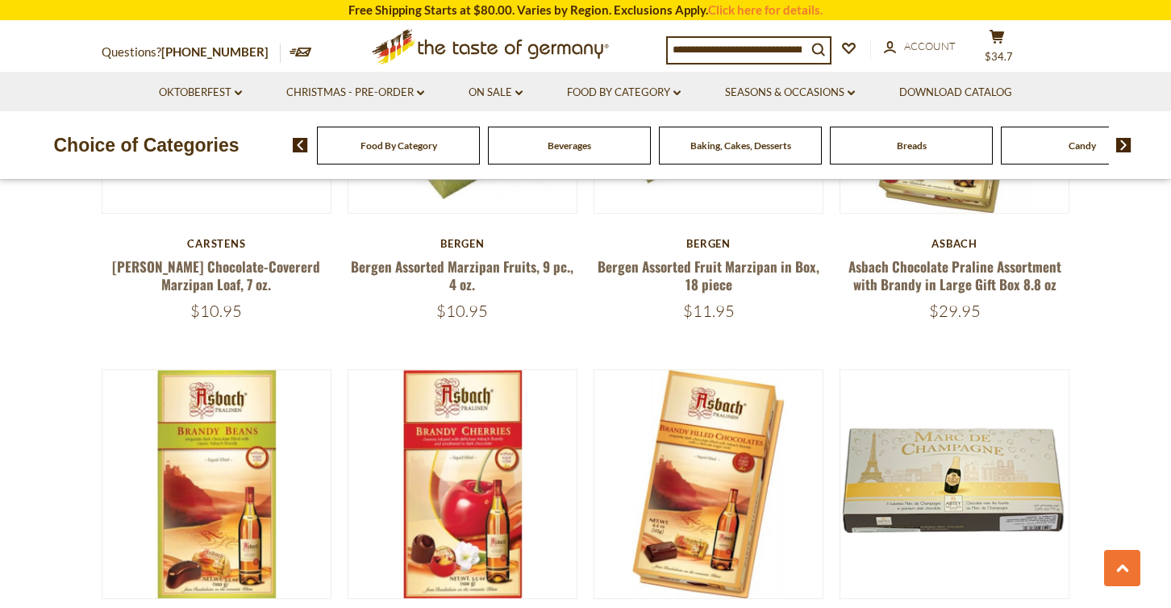
scroll to position [3508, 0]
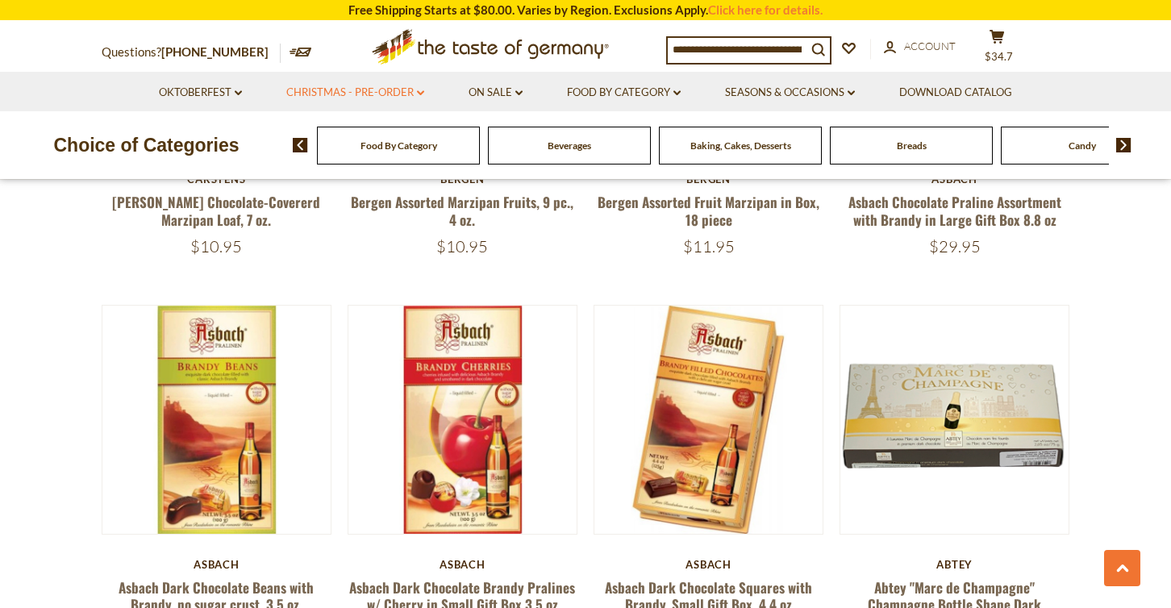
click at [420, 90] on icon "dropdown_arrow" at bounding box center [420, 93] width 7 height 6
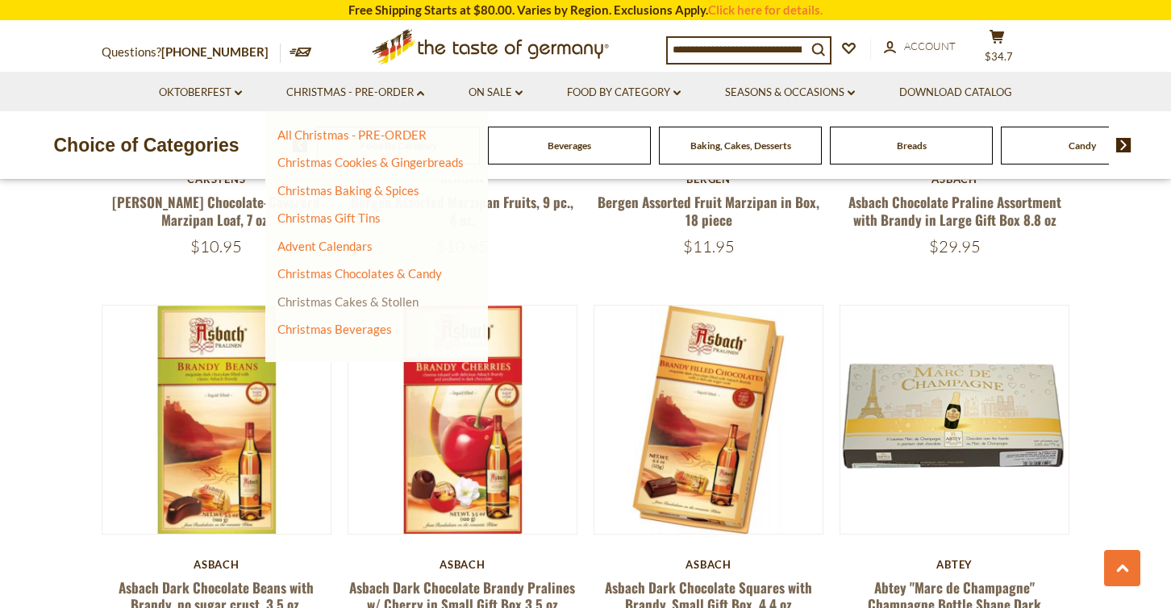
click at [370, 298] on link "Christmas Cakes & Stollen" at bounding box center [347, 301] width 141 height 15
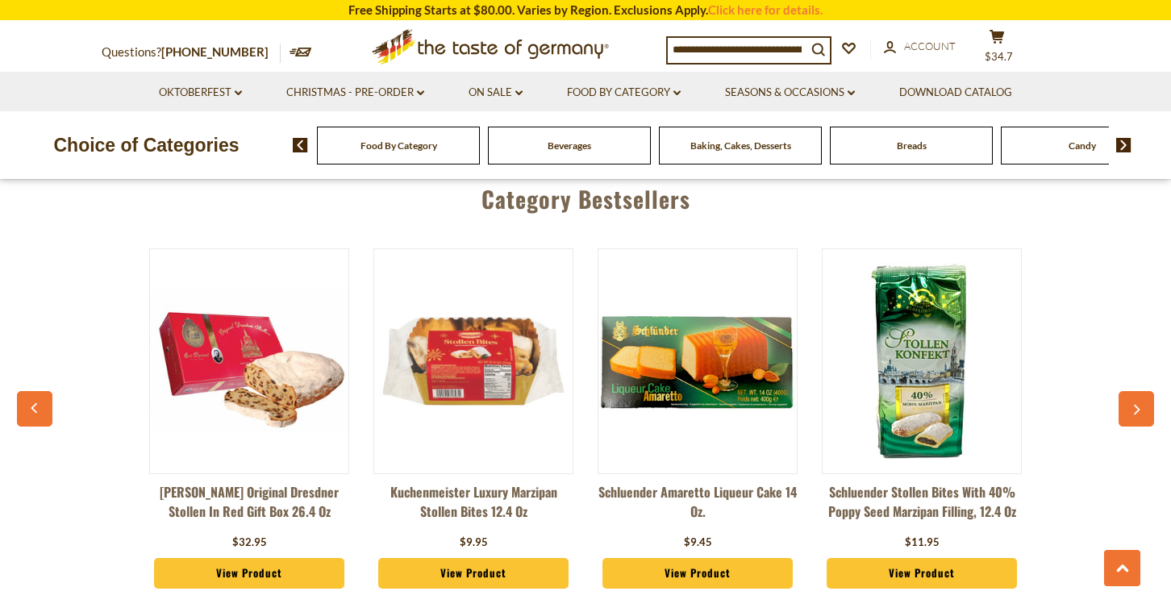
scroll to position [4211, 0]
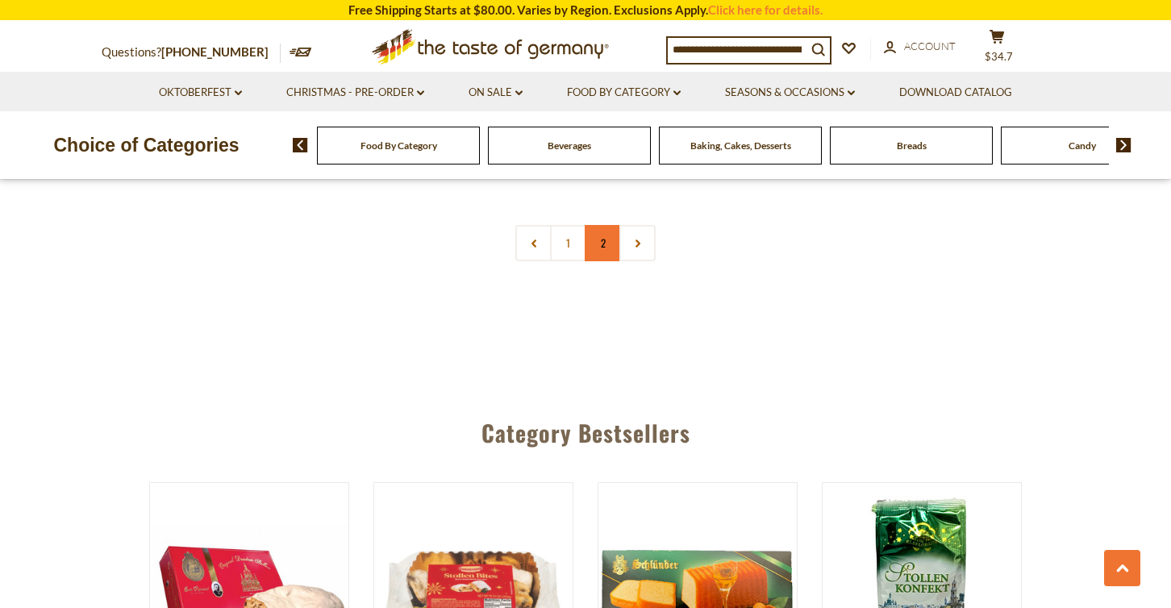
click at [610, 237] on link "2" at bounding box center [603, 243] width 36 height 36
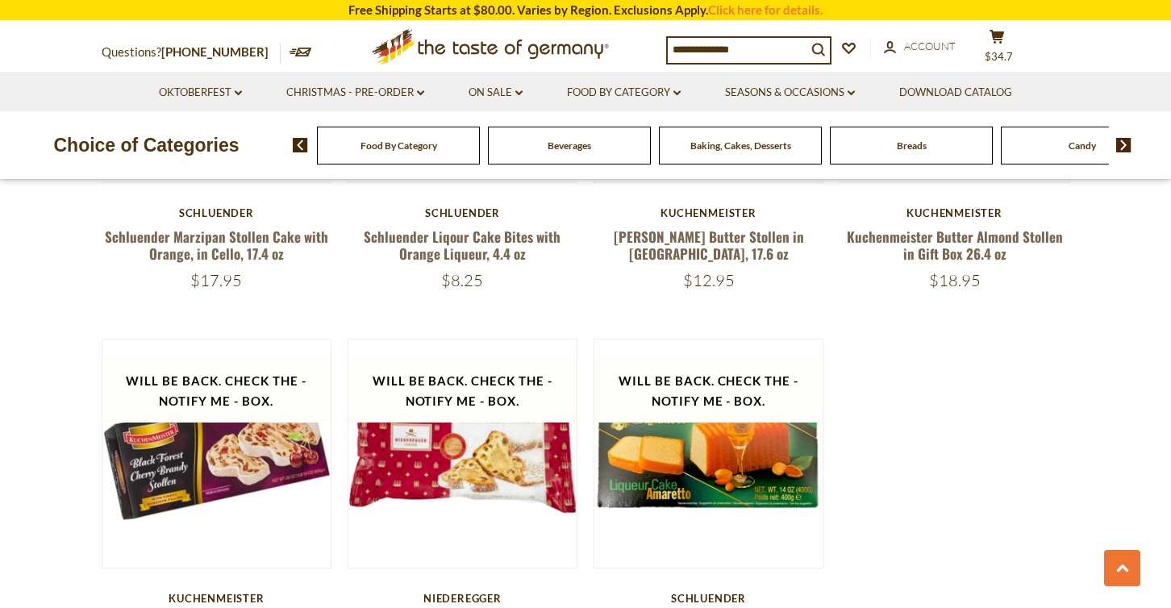
scroll to position [1866, 0]
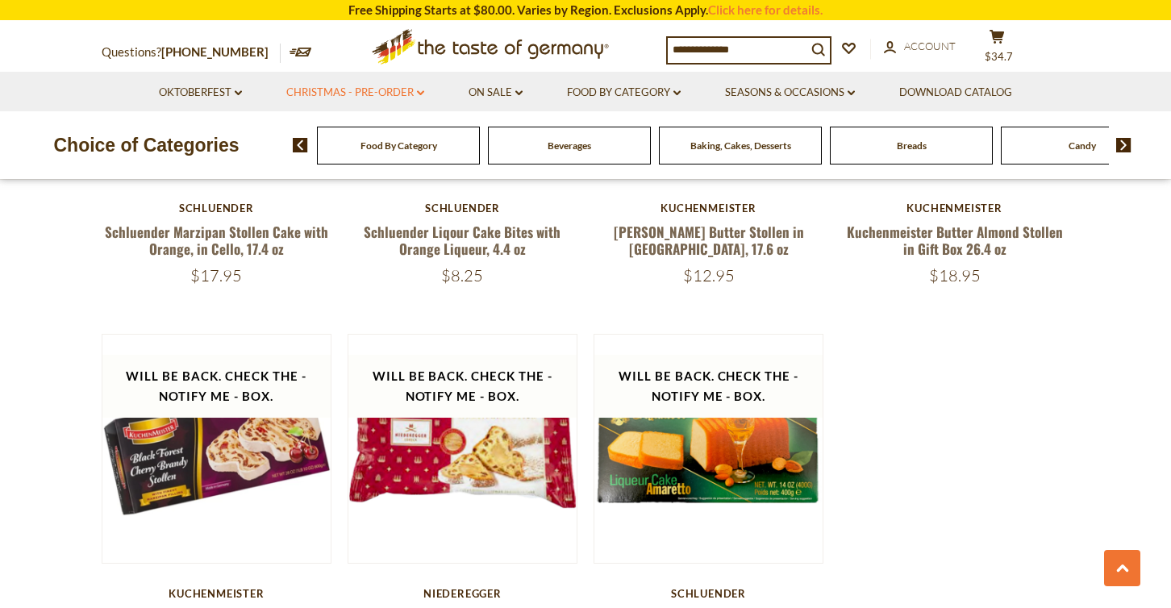
click at [344, 88] on link "Christmas - PRE-ORDER dropdown_arrow" at bounding box center [355, 93] width 138 height 18
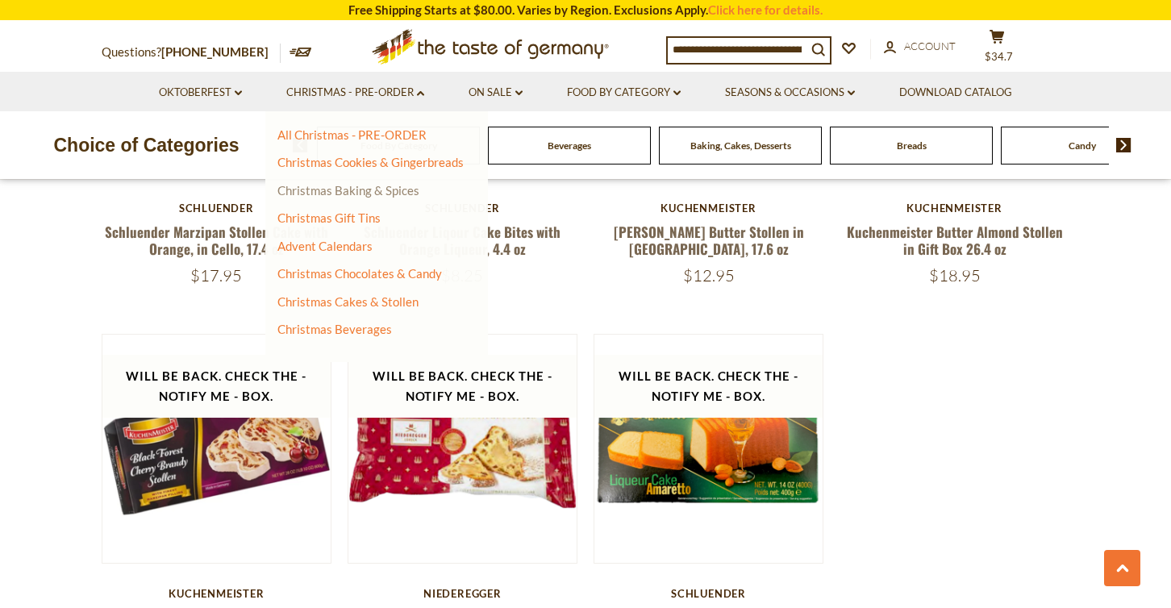
click at [322, 188] on link "Christmas Baking & Spices" at bounding box center [348, 190] width 142 height 15
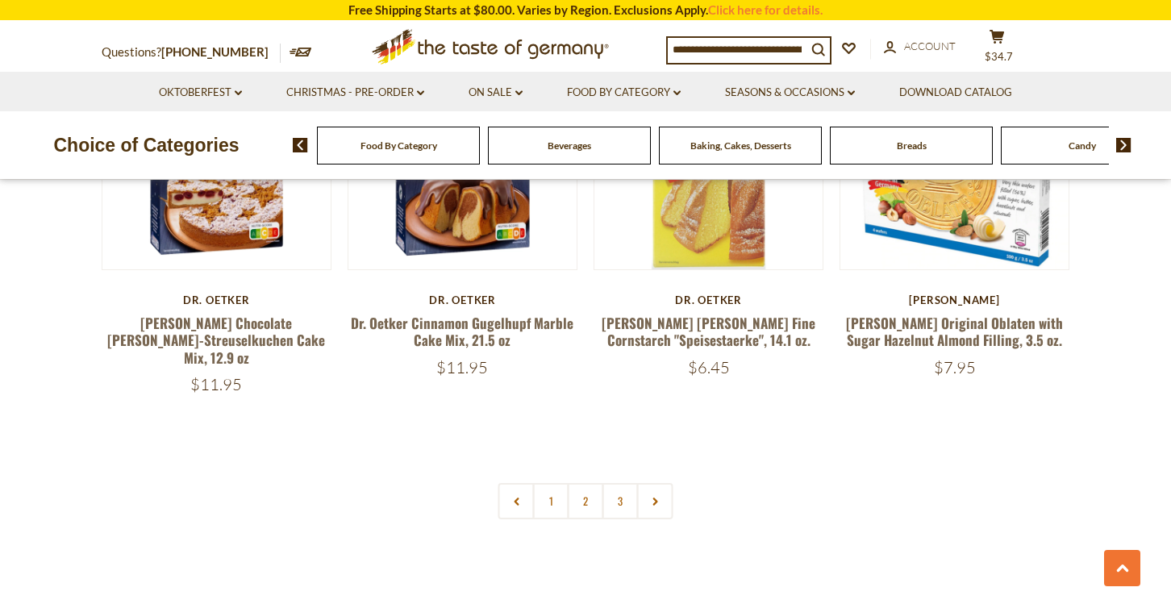
scroll to position [3702, 0]
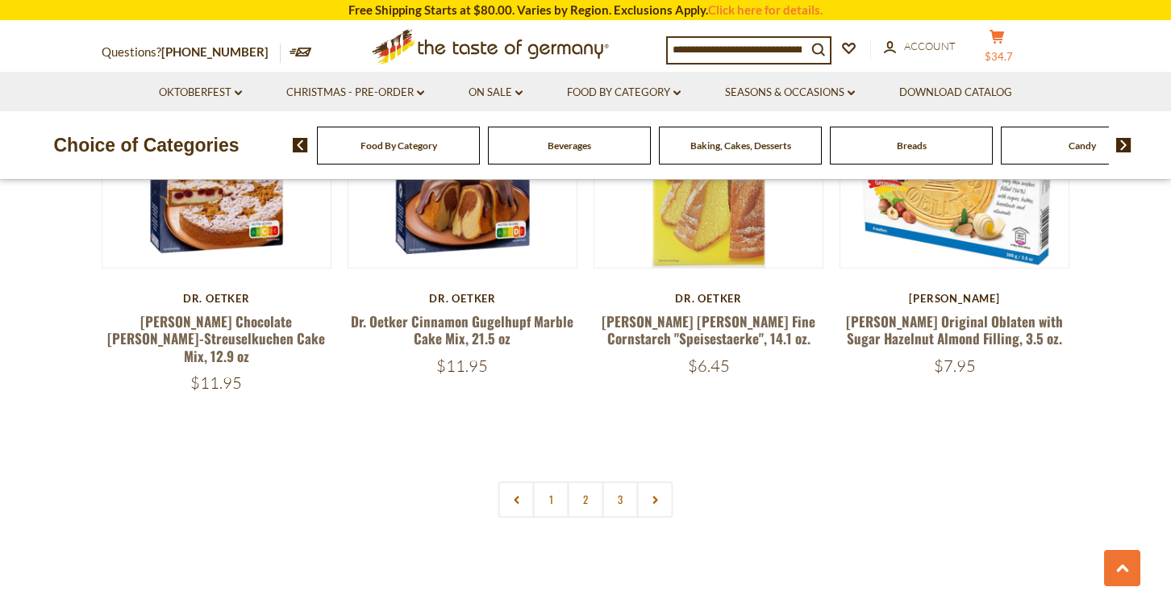
click at [1013, 50] on span "$34.7" at bounding box center [999, 56] width 28 height 13
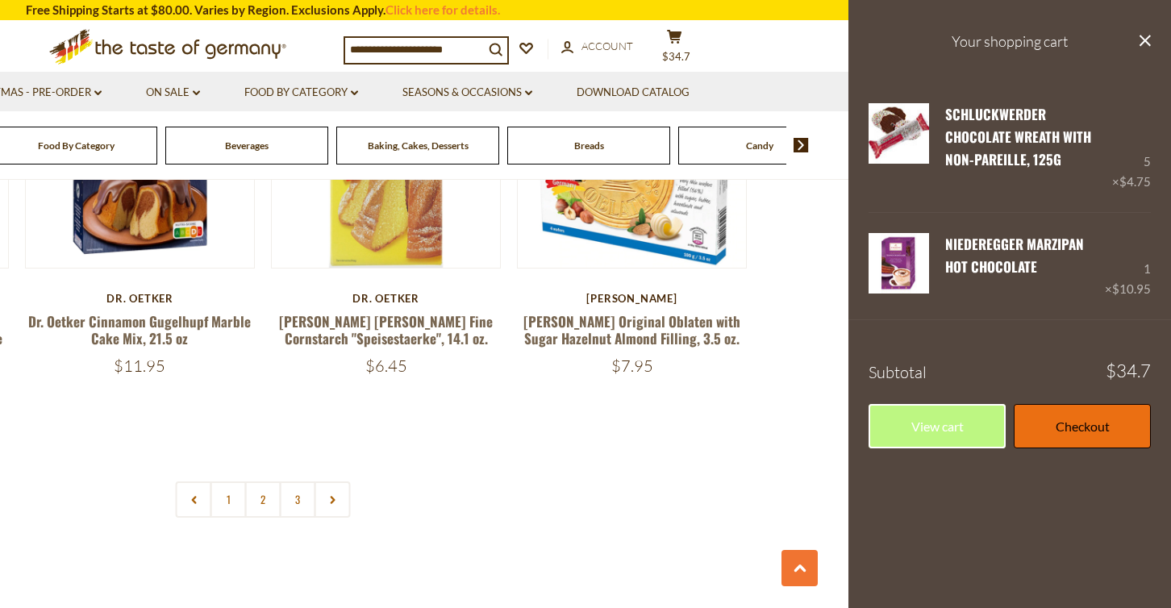
click at [1035, 429] on link "Checkout" at bounding box center [1082, 426] width 137 height 44
